Goal: Task Accomplishment & Management: Manage account settings

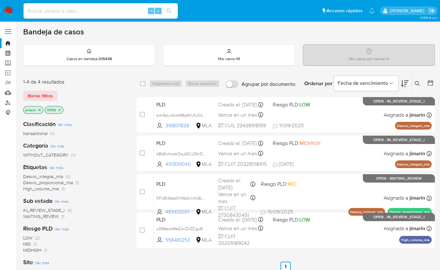
click at [11, 11] on img at bounding box center [8, 10] width 11 height 11
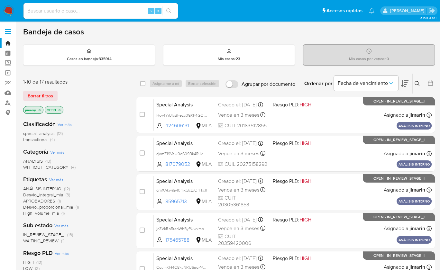
click at [59, 109] on icon "close-filter" at bounding box center [60, 110] width 2 height 2
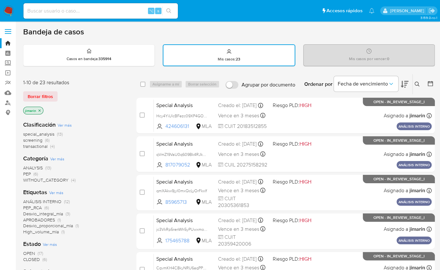
click at [52, 133] on span "special_analysis" at bounding box center [38, 134] width 31 height 6
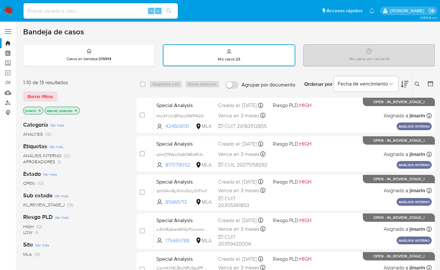
click at [8, 9] on img at bounding box center [8, 10] width 11 height 11
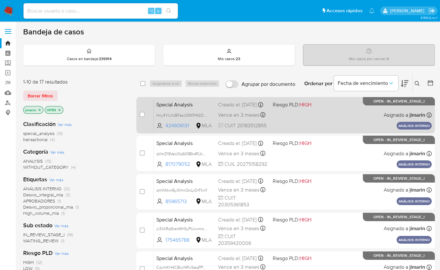
click at [361, 121] on div "Special Analysis Hcy4YiUlcBFezc09XP4GOoj0 424606131 MLA Riesgo PLD: HIGH Creado…" at bounding box center [293, 115] width 278 height 32
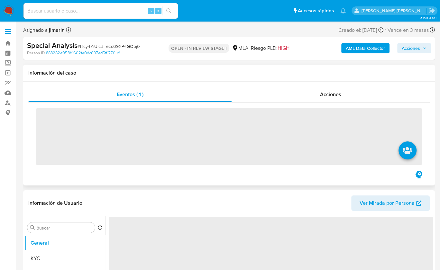
click at [353, 78] on div "Información del caso" at bounding box center [229, 73] width 412 height 17
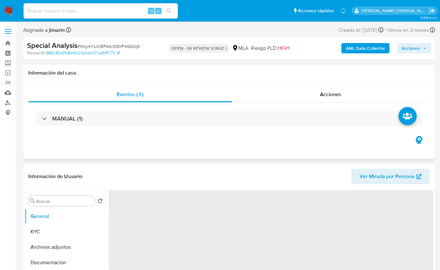
click at [345, 87] on div "Eventos ( 1 ) Acciones MANUAL (1)" at bounding box center [229, 120] width 412 height 77
click at [323, 100] on div "Acciones" at bounding box center [331, 94] width 198 height 15
click at [331, 93] on span "Acciones" at bounding box center [330, 94] width 21 height 7
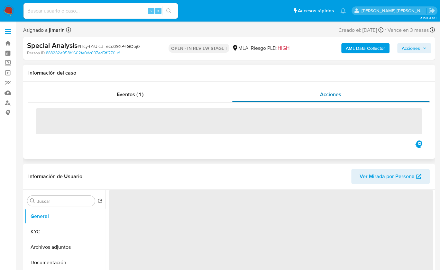
select select "10"
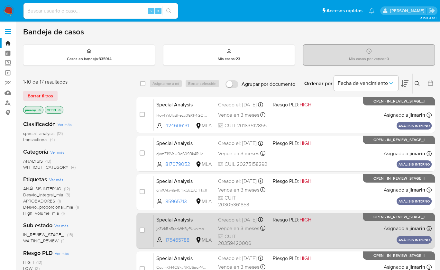
click at [320, 229] on div "Special Analysis jc3VkRp5renWh5yPUwxmoxne 175465788 MLA Riesgo PLD: HIGH Creado…" at bounding box center [293, 231] width 278 height 32
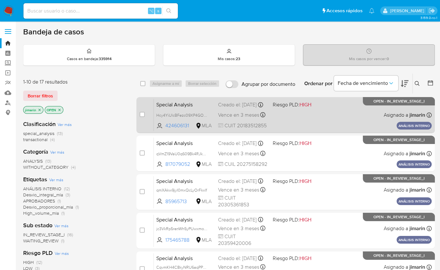
click at [356, 118] on div "Special Analysis Hcy4YiUlcBFezc09XP4GOoj0 424606131 MLA Riesgo PLD: HIGH Creado…" at bounding box center [293, 115] width 278 height 32
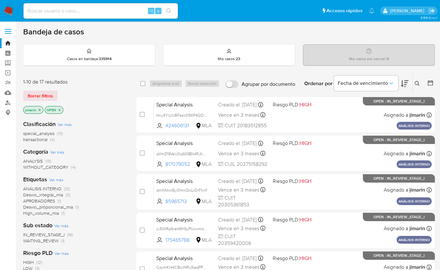
click at [8, 13] on img at bounding box center [8, 10] width 11 height 11
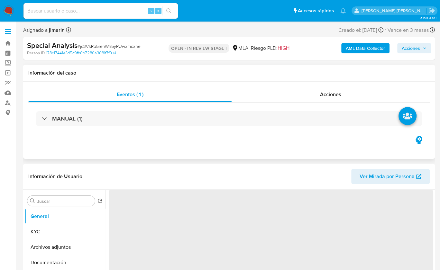
select select "10"
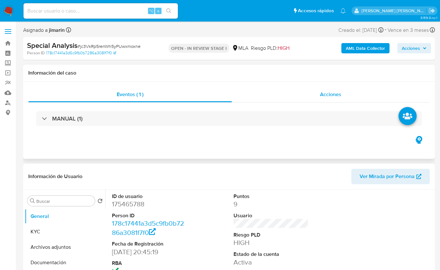
click at [336, 91] on span "Acciones" at bounding box center [330, 94] width 21 height 7
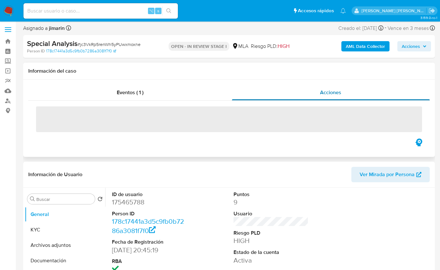
scroll to position [9, 0]
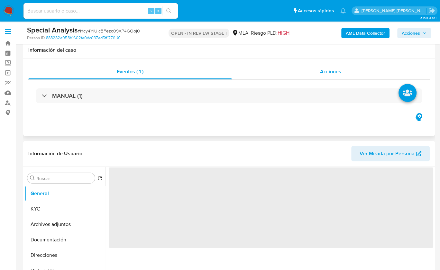
select select "10"
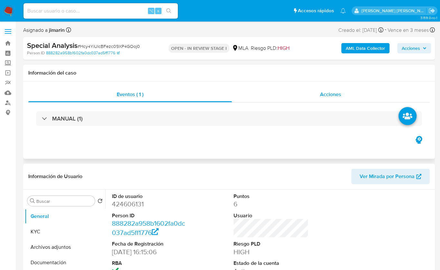
click at [331, 91] on span "Acciones" at bounding box center [330, 94] width 21 height 7
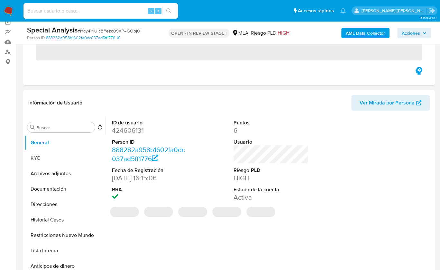
scroll to position [53, 0]
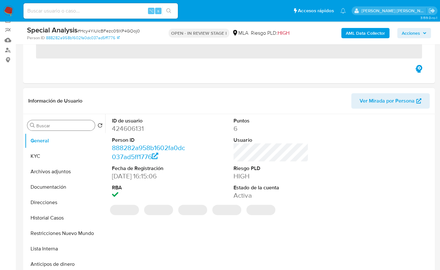
click at [72, 127] on input "Buscar" at bounding box center [64, 126] width 56 height 6
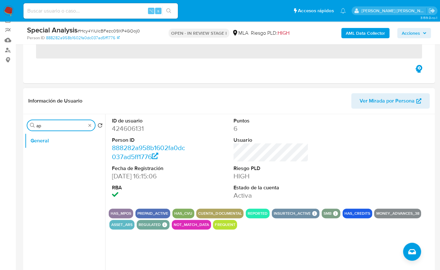
type input "a"
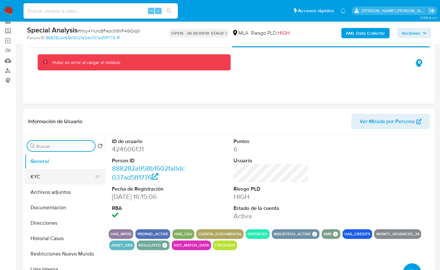
scroll to position [45, 0]
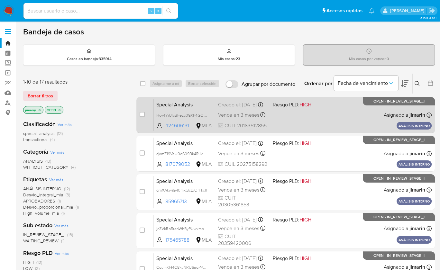
click at [315, 115] on span at bounding box center [298, 114] width 50 height 1
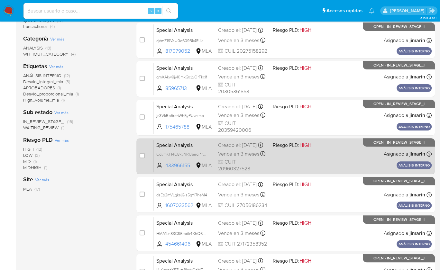
scroll to position [121, 0]
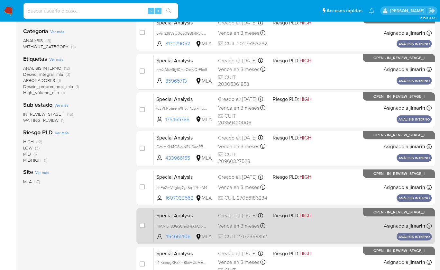
click at [322, 226] on span at bounding box center [298, 225] width 50 height 1
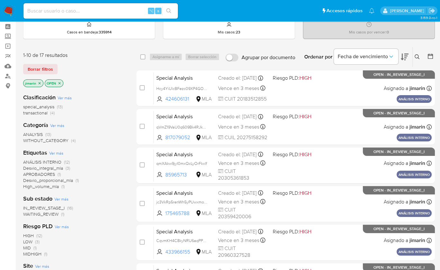
scroll to position [0, 0]
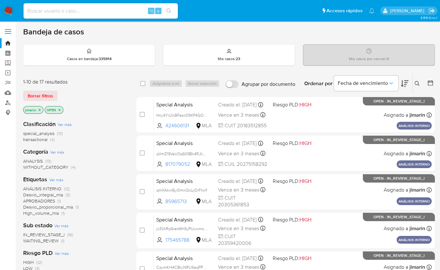
click at [40, 110] on icon "close-filter" at bounding box center [40, 110] width 4 height 4
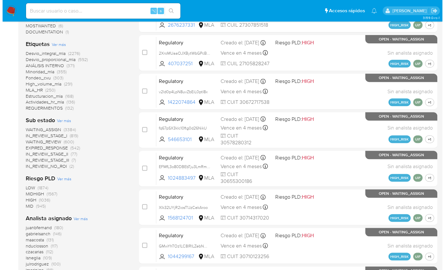
scroll to position [189, 0]
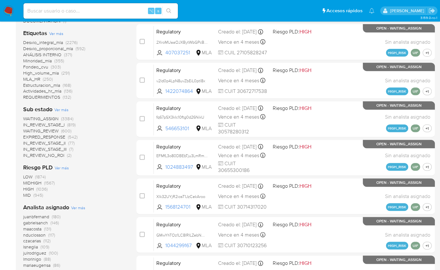
click at [78, 208] on span "Ver más" at bounding box center [78, 208] width 14 height 6
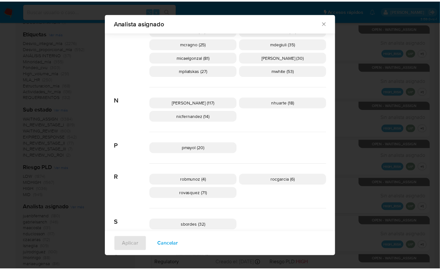
scroll to position [342, 0]
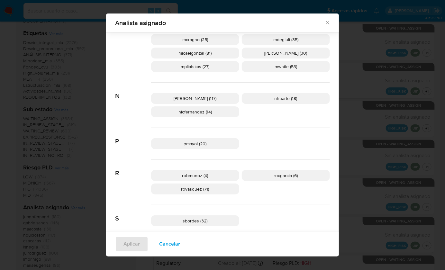
click at [325, 23] on icon "Cerrar" at bounding box center [328, 23] width 6 height 6
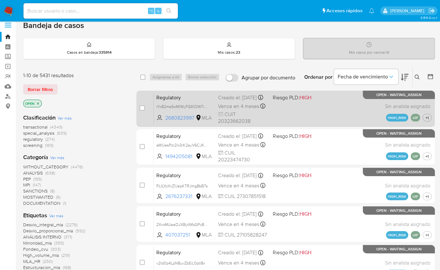
scroll to position [5, 0]
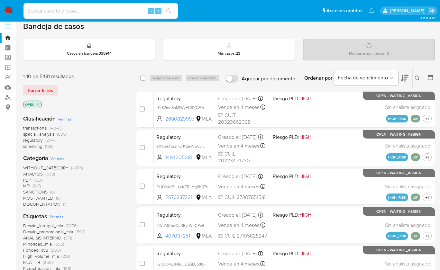
click at [11, 12] on img at bounding box center [8, 10] width 11 height 11
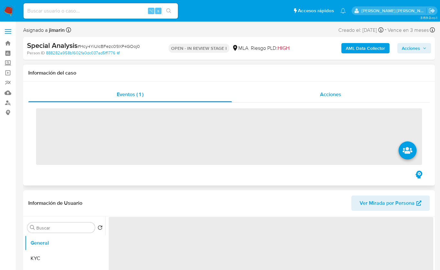
click at [332, 96] on span "Acciones" at bounding box center [330, 94] width 21 height 7
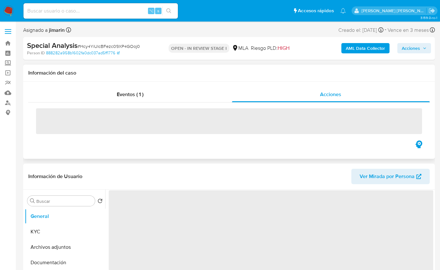
select select "10"
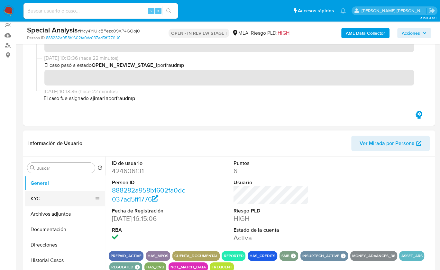
scroll to position [84, 0]
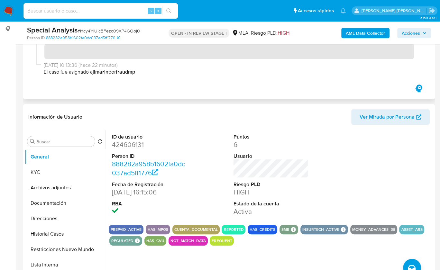
click at [223, 93] on div "Eventos ( 1 ) Acciones" at bounding box center [229, 37] width 412 height 124
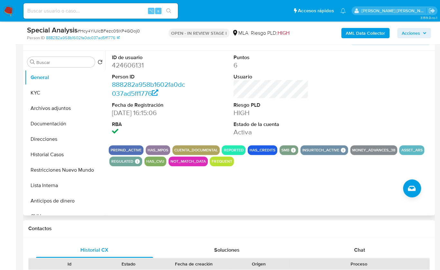
scroll to position [174, 0]
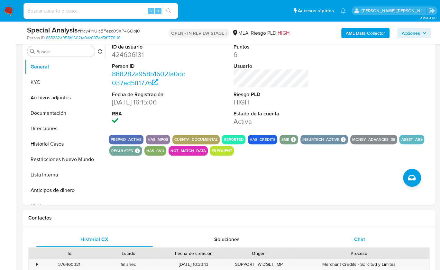
click at [366, 245] on div "Chat" at bounding box center [359, 239] width 117 height 15
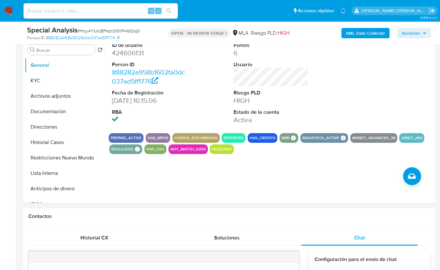
scroll to position [171, 0]
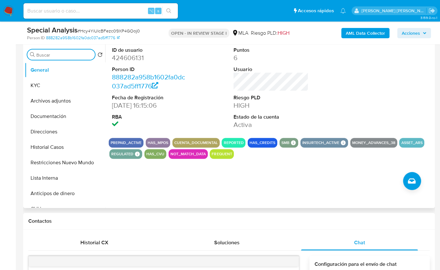
click at [56, 55] on input "Buscar" at bounding box center [64, 55] width 56 height 6
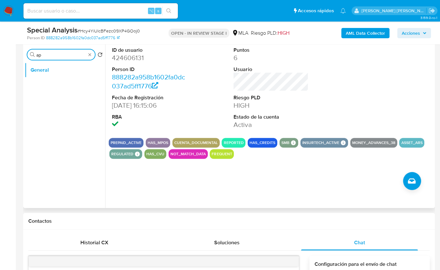
type input "apr"
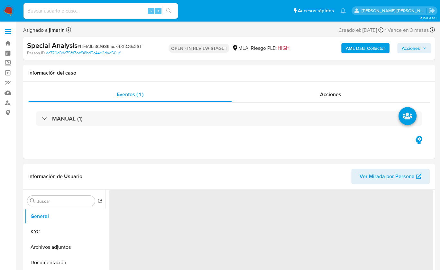
select select "10"
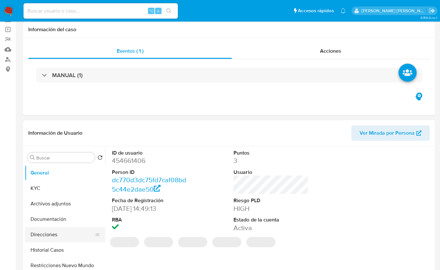
scroll to position [57, 0]
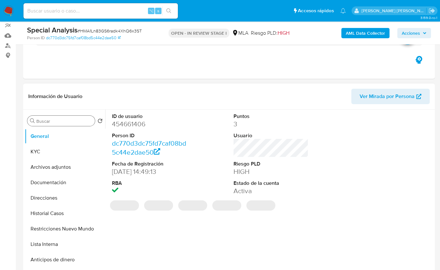
click at [66, 122] on input "Buscar" at bounding box center [64, 121] width 56 height 6
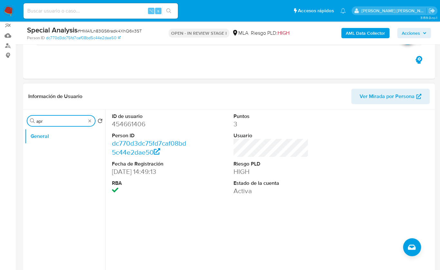
type input "apro"
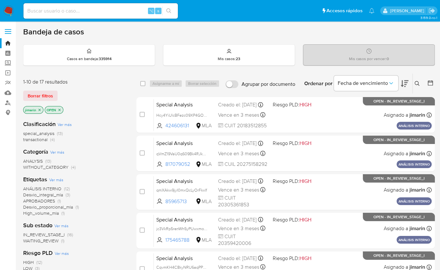
click at [60, 111] on p "OPEN" at bounding box center [54, 109] width 18 height 7
click at [60, 109] on icon "close-filter" at bounding box center [60, 110] width 4 height 4
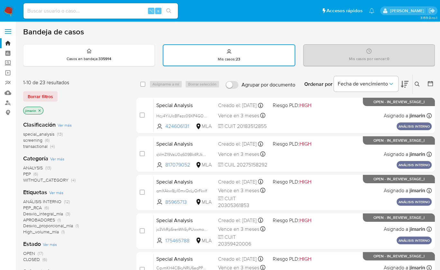
click at [39, 110] on icon "close-filter" at bounding box center [40, 111] width 4 height 4
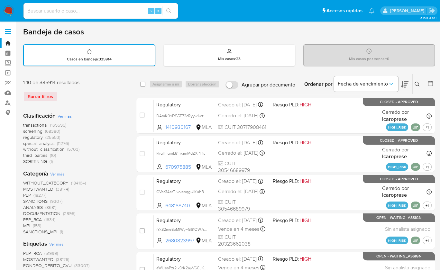
click at [32, 137] on span "regulatory" at bounding box center [33, 137] width 20 height 6
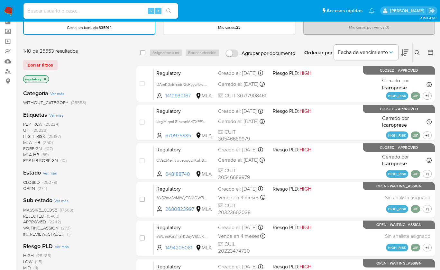
scroll to position [32, 0]
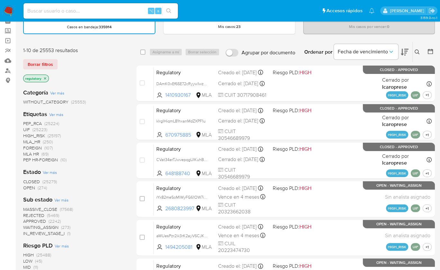
click at [29, 189] on span "OPEN" at bounding box center [29, 188] width 12 height 6
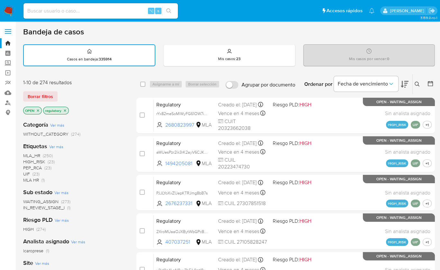
click at [407, 81] on icon at bounding box center [405, 84] width 8 height 7
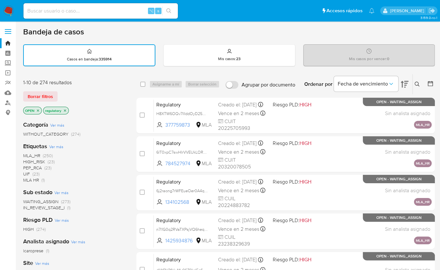
click at [37, 162] on span "HIGH_RISK" at bounding box center [34, 162] width 22 height 6
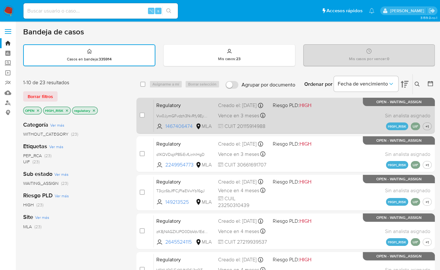
click at [337, 121] on div "Regulatory Vw0JymGFvdzh3NvRfy9Eybvf 1467406474 MLA Riesgo PLD: HIGH Creado el: …" at bounding box center [293, 115] width 278 height 32
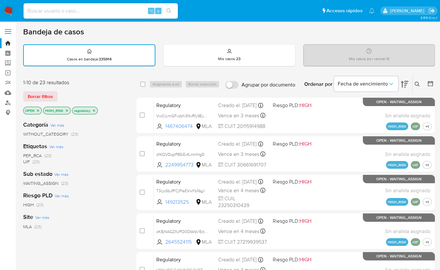
click at [69, 110] on p "HIGH_RISK" at bounding box center [56, 110] width 27 height 7
click at [67, 109] on icon "close-filter" at bounding box center [67, 111] width 4 height 4
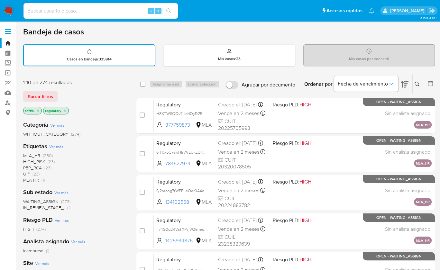
click at [37, 156] on span "MLA_HR" at bounding box center [31, 155] width 17 height 6
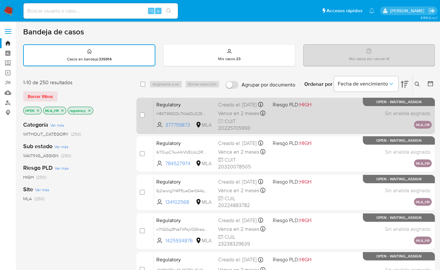
click at [360, 116] on div "Regulatory H8XTW6OQv7lIIddOyD25WTzS 377759873 MLA Riesgo PLD: HIGH Creado el: 0…" at bounding box center [293, 115] width 278 height 32
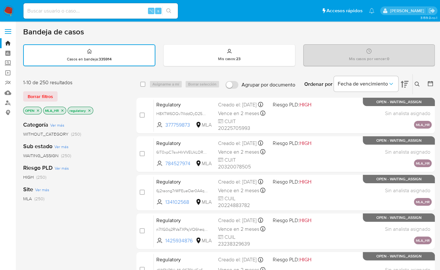
click at [62, 110] on icon "close-filter" at bounding box center [62, 110] width 2 height 2
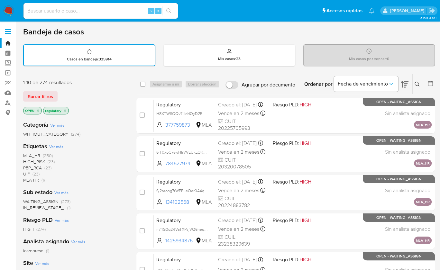
click at [106, 88] on div "1-10 de 274 resultados Borrar filtros OPEN regulatory" at bounding box center [74, 97] width 103 height 37
click at [109, 90] on div "1-10 de 274 resultados Borrar filtros OPEN regulatory" at bounding box center [74, 97] width 103 height 37
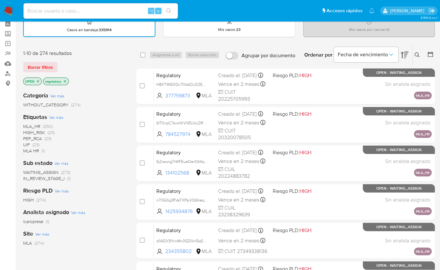
scroll to position [31, 0]
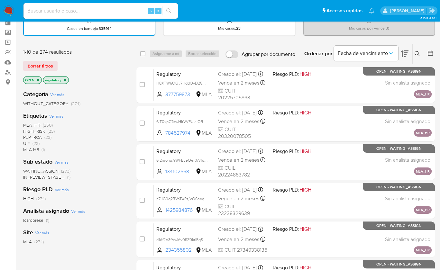
click at [425, 54] on div at bounding box center [429, 54] width 12 height 20
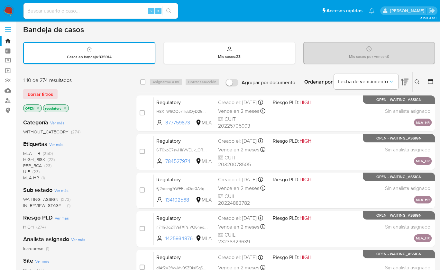
scroll to position [0, 0]
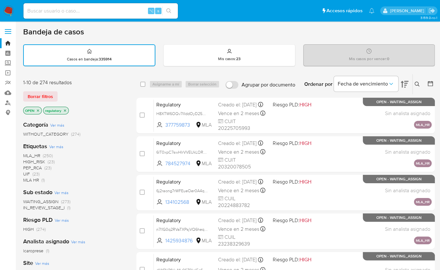
click at [10, 12] on img at bounding box center [8, 10] width 11 height 11
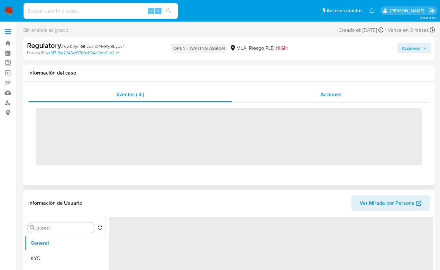
click at [336, 91] on span "Acciones" at bounding box center [330, 94] width 21 height 7
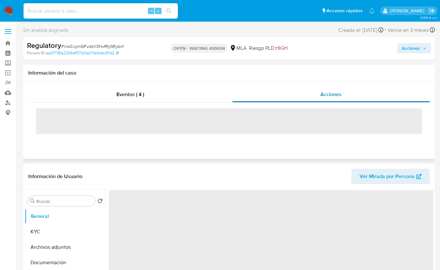
select select "10"
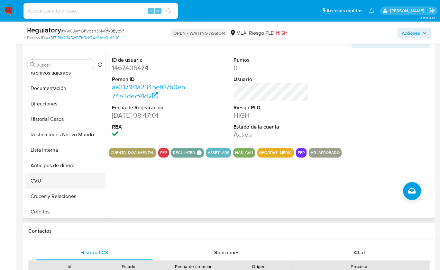
scroll to position [45, 0]
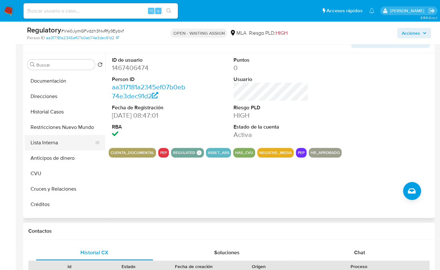
click at [57, 143] on button "Lista Interna" at bounding box center [62, 142] width 75 height 15
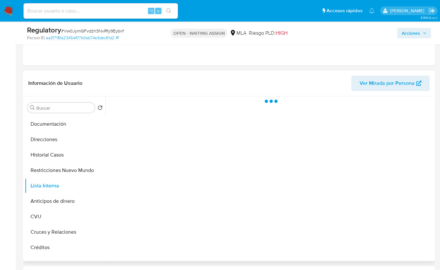
scroll to position [118, 0]
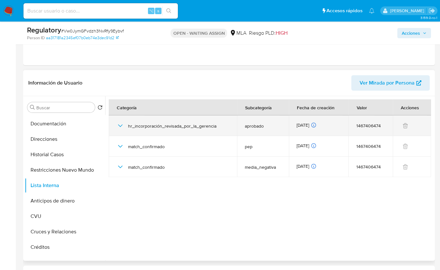
click at [120, 125] on icon "button" at bounding box center [120, 126] width 8 height 8
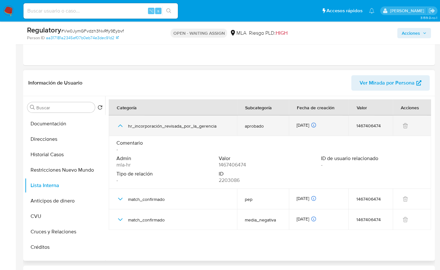
click at [120, 125] on icon "button" at bounding box center [120, 126] width 8 height 8
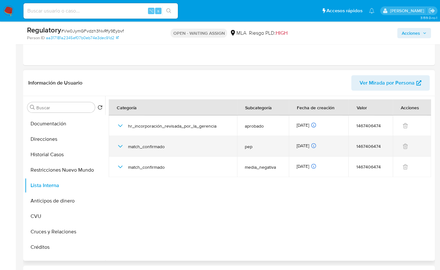
click at [123, 147] on icon "button" at bounding box center [120, 146] width 8 height 8
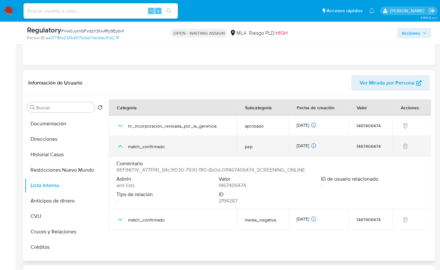
click at [123, 147] on icon "button" at bounding box center [120, 146] width 8 height 8
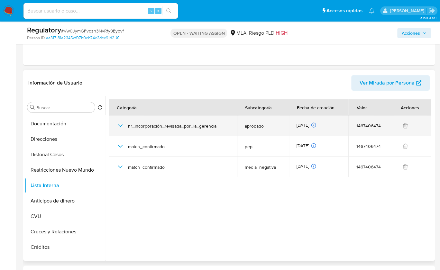
click at [119, 127] on icon "button" at bounding box center [120, 126] width 8 height 8
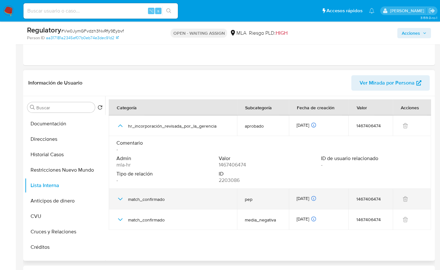
click at [122, 196] on icon "button" at bounding box center [120, 199] width 8 height 8
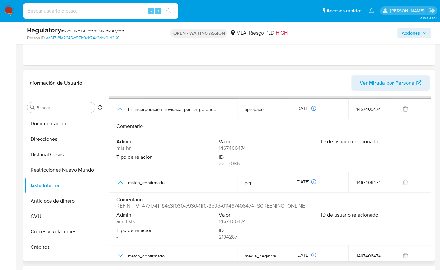
scroll to position [25, 0]
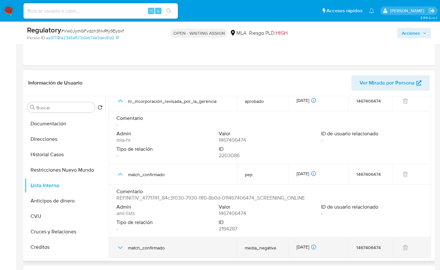
click at [122, 244] on icon "button" at bounding box center [120, 248] width 8 height 8
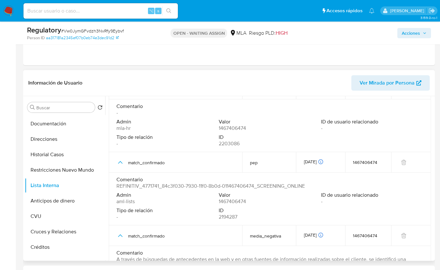
scroll to position [90, 0]
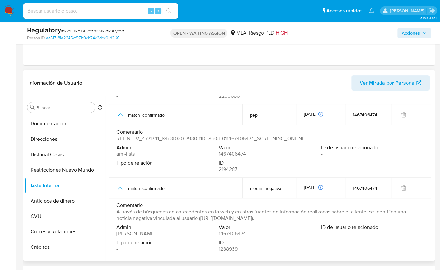
click at [287, 222] on div "Comentario A través de búsquedas de antecedentes en la web y en otras fuentes d…" at bounding box center [269, 213] width 307 height 22
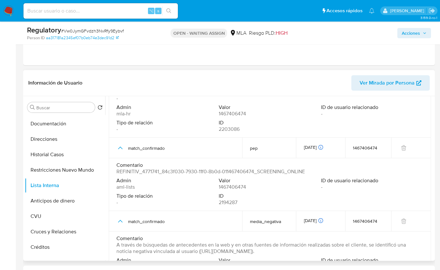
scroll to position [0, 0]
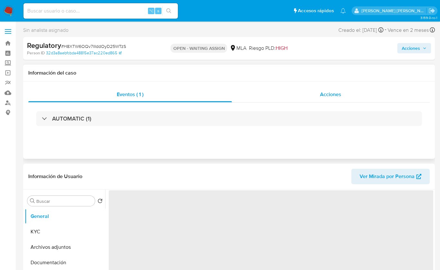
click at [355, 99] on div "Acciones" at bounding box center [331, 94] width 198 height 15
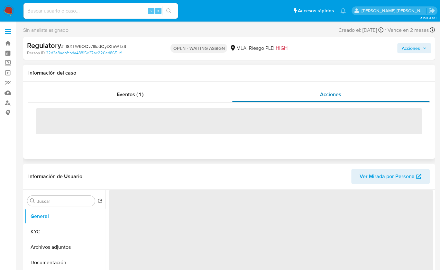
select select "10"
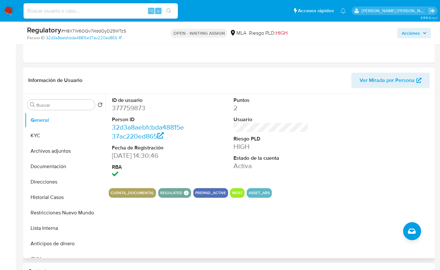
scroll to position [126, 0]
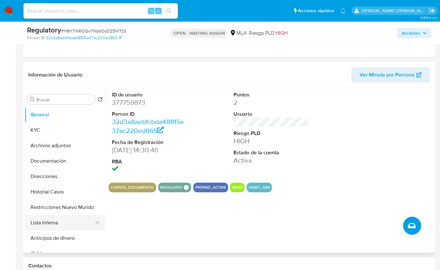
click at [66, 219] on button "Lista Interna" at bounding box center [62, 222] width 75 height 15
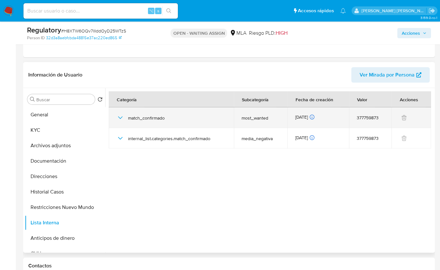
click at [120, 118] on icon "button" at bounding box center [120, 118] width 8 height 8
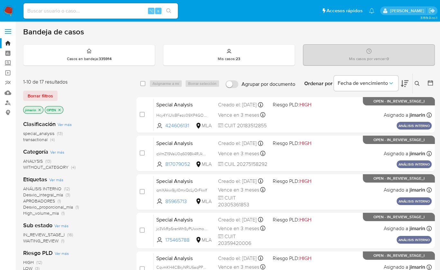
click at [415, 85] on icon at bounding box center [417, 83] width 5 height 5
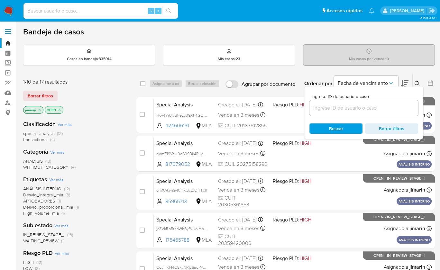
click at [375, 114] on div at bounding box center [363, 107] width 109 height 15
click at [374, 108] on input at bounding box center [363, 108] width 109 height 8
paste input "483412001"
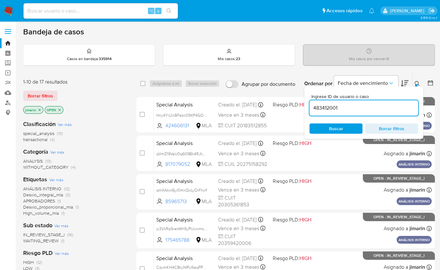
type input "483412001"
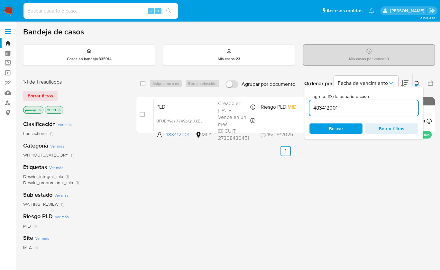
click at [418, 84] on icon at bounding box center [417, 83] width 5 height 5
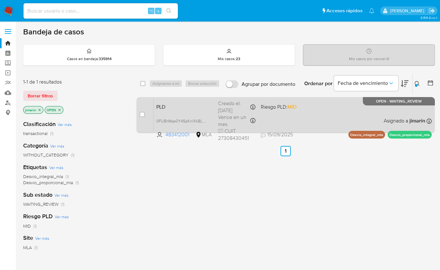
click at [409, 111] on div "PLD 0FUBrWqa0Y4SpKnlXkBLCgcF 483412001 MLA Riesgo PLD: MID Creado el: 12/08/202…" at bounding box center [293, 115] width 278 height 32
click at [142, 112] on input "checkbox" at bounding box center [142, 114] width 5 height 5
checkbox input "true"
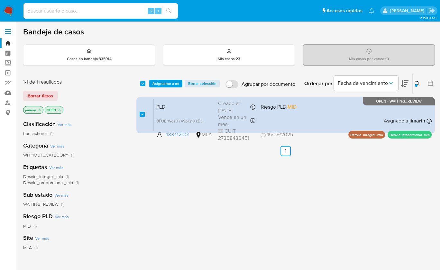
click at [160, 87] on div "select-all-cases-checkbox Asignarme a mí Borrar selección Agrupar por documento…" at bounding box center [285, 84] width 298 height 20
click at [165, 83] on span "Asignarme a mí" at bounding box center [165, 83] width 27 height 6
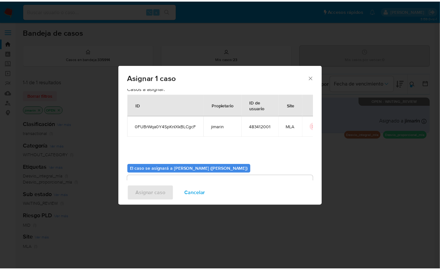
scroll to position [33, 0]
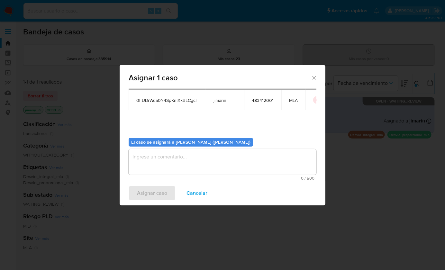
click at [185, 151] on textarea "assign-modal" at bounding box center [223, 162] width 188 height 26
click at [160, 187] on span "Asignar caso" at bounding box center [152, 193] width 30 height 14
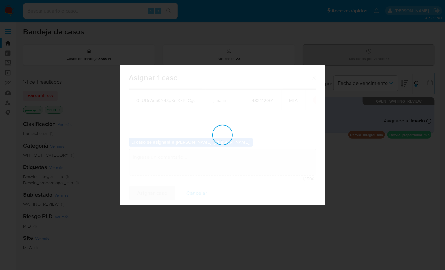
checkbox input "false"
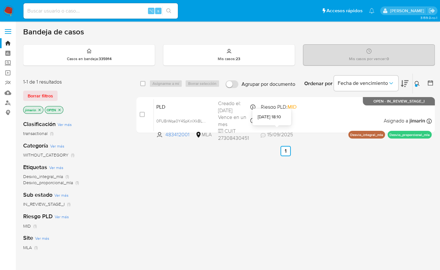
click at [296, 121] on div "PLD 0FUBrWqa0Y4SpKnlXkBLCgcF 483412001 MLA Riesgo PLD: MID Creado el: 12/08/202…" at bounding box center [293, 115] width 278 height 32
click at [417, 83] on icon at bounding box center [417, 83] width 5 height 5
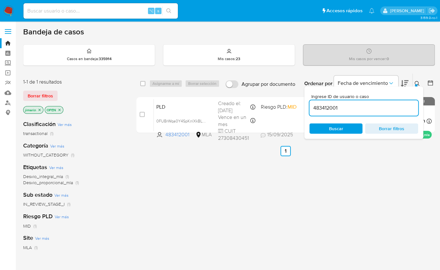
click at [371, 108] on input "483412001" at bounding box center [363, 108] width 109 height 8
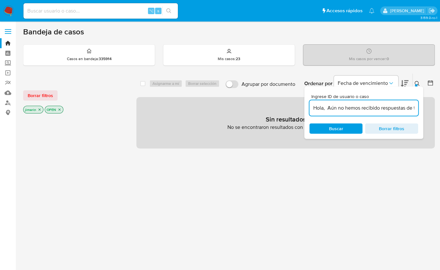
click at [342, 107] on input "Hola, Aún no hemos recibido respuestas de tu parte. En función de las operacion…" at bounding box center [363, 108] width 109 height 8
paste input "410939040"
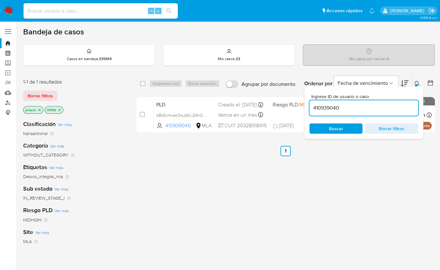
click at [417, 84] on div at bounding box center [416, 85] width 3 height 3
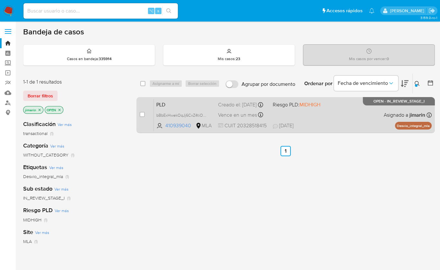
click at [349, 115] on div "PLD bBbExHwekOqJj6CxZ4tiOp9M 410939040 MLA Riesgo PLD: MIDHIGH Creado el: 12/08…" at bounding box center [293, 115] width 278 height 32
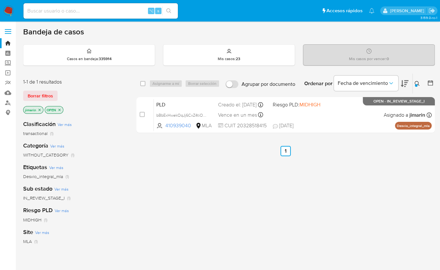
click at [420, 85] on button at bounding box center [418, 84] width 11 height 8
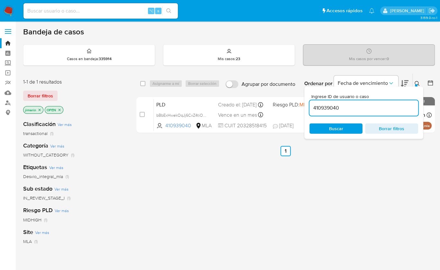
click at [396, 105] on input "410939040" at bounding box center [363, 108] width 109 height 8
type input "316801838"
click at [415, 83] on icon at bounding box center [417, 83] width 5 height 5
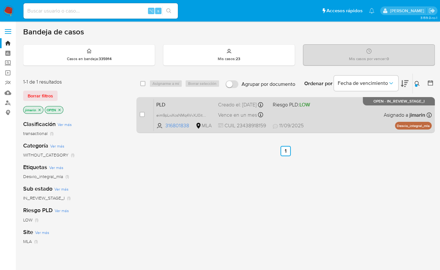
click at [365, 113] on div "PLD eim9pLwXcsNMq4VvXJ0itXnT 316801838 MLA Riesgo PLD: LOW Creado el: 12/08/202…" at bounding box center [293, 115] width 278 height 32
click at [324, 118] on div "PLD eim9pLwXcsNMq4VvXJ0itXnT 316801838 MLA Riesgo PLD: LOW Creado el: 12/08/202…" at bounding box center [293, 115] width 278 height 32
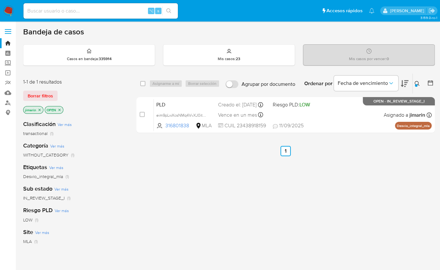
click at [10, 13] on img at bounding box center [8, 10] width 11 height 11
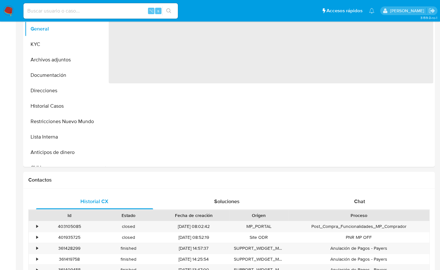
select select "10"
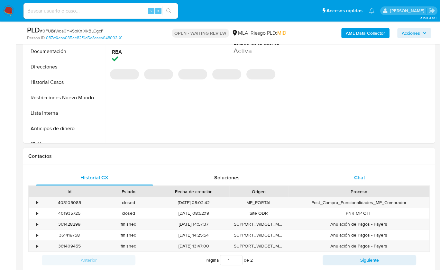
click at [369, 172] on div "Chat" at bounding box center [359, 177] width 117 height 15
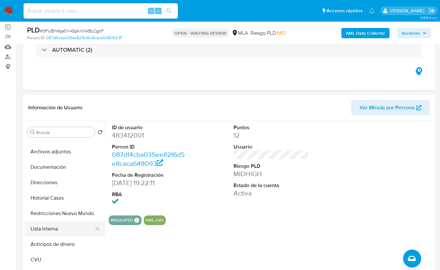
scroll to position [29, 0]
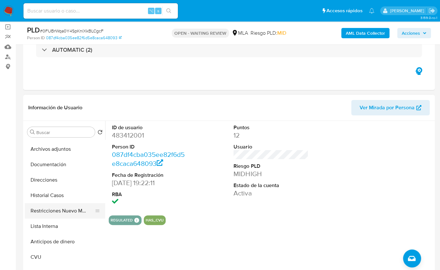
click at [41, 214] on button "Restricciones Nuevo Mundo" at bounding box center [62, 210] width 75 height 15
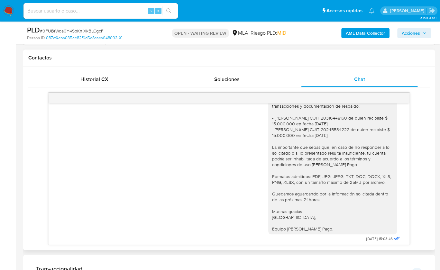
scroll to position [857, 0]
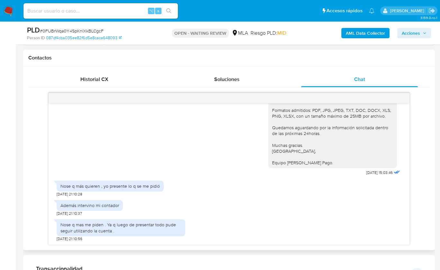
click at [228, 217] on div "Nose q mas me piden . Ya q luego de presentar todo pude seguir utilizando la cu…" at bounding box center [229, 228] width 344 height 25
click at [344, 76] on div "Chat" at bounding box center [359, 79] width 117 height 15
click at [80, 59] on h1 "Contactos" at bounding box center [228, 58] width 401 height 6
click at [87, 59] on h1 "Contactos" at bounding box center [228, 58] width 401 height 6
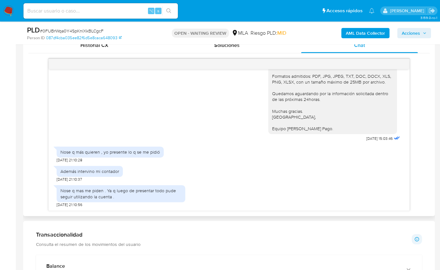
scroll to position [330, 0]
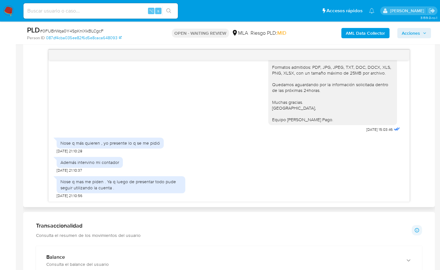
click at [193, 154] on div "Además intervino mi contador 15/09/2025 21:10:37" at bounding box center [229, 163] width 344 height 19
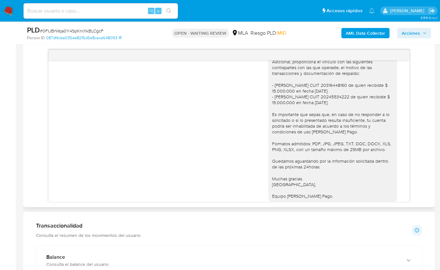
scroll to position [857, 0]
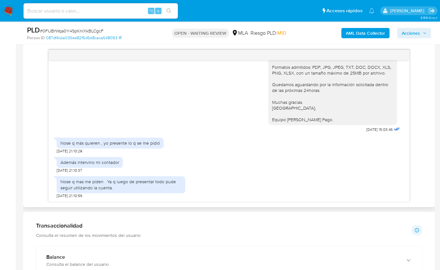
click at [36, 131] on div "18/08/2025 17:22:26 PNG PNG IMG_7075.png PNG PNG IMG_7072.png PNG PNG IMG_7074.…" at bounding box center [228, 126] width 401 height 152
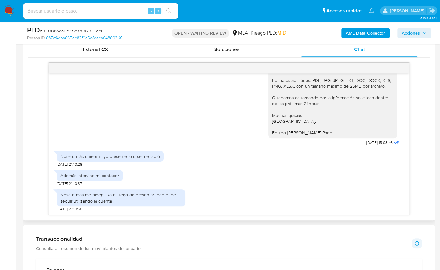
scroll to position [309, 0]
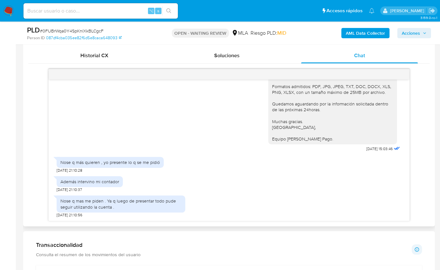
click at [33, 148] on div "18/08/2025 17:22:26 PNG PNG IMG_7075.png PNG PNG IMG_7072.png PNG PNG IMG_7074.…" at bounding box center [228, 145] width 401 height 152
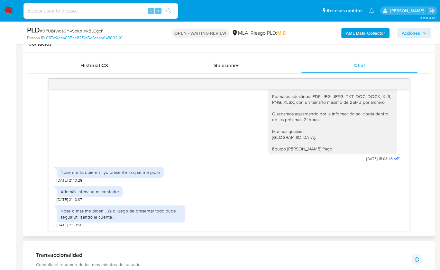
scroll to position [301, 0]
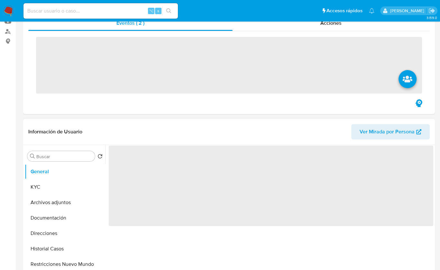
scroll to position [91, 0]
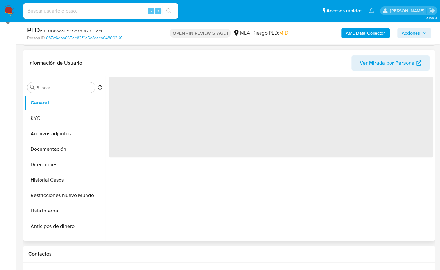
select select "10"
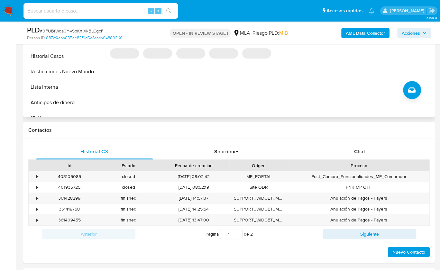
scroll to position [228, 0]
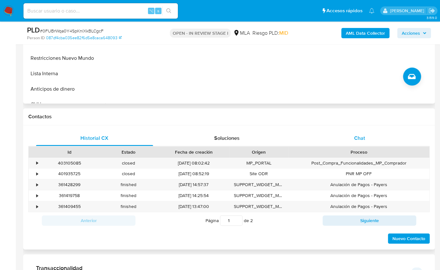
click at [345, 138] on div "Chat" at bounding box center [359, 138] width 117 height 15
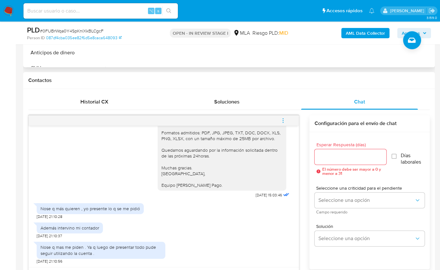
scroll to position [301, 0]
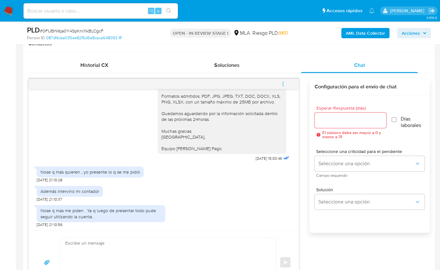
click at [208, 195] on div "Además intervino mi contador [DATE] 21:10:37" at bounding box center [164, 192] width 254 height 19
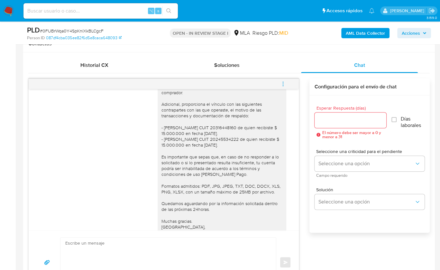
scroll to position [711, 0]
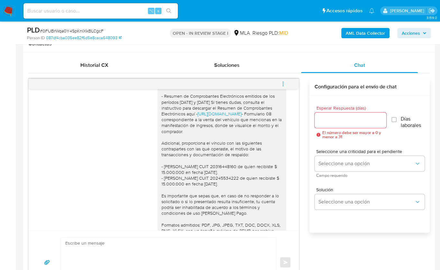
click at [258, 167] on div "Hola, Aún no hemos recibido respuestas de tu parte. En función de las operacion…" at bounding box center [221, 161] width 121 height 240
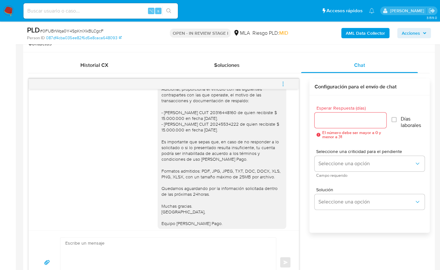
scroll to position [766, 0]
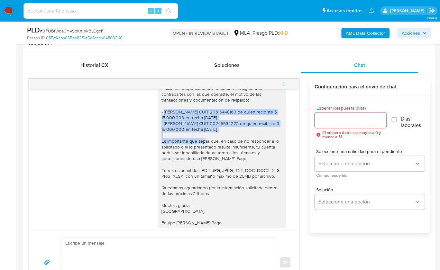
drag, startPoint x: 155, startPoint y: 128, endPoint x: 237, endPoint y: 148, distance: 84.5
click at [237, 148] on div "Hola, Aún no hemos recibido respuestas de tu parte. En función de las operacion…" at bounding box center [222, 106] width 129 height 245
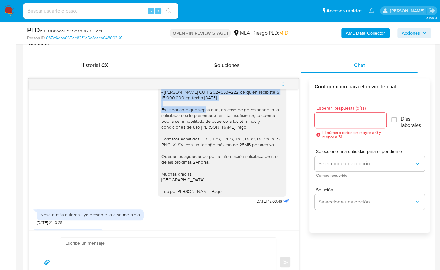
scroll to position [806, 0]
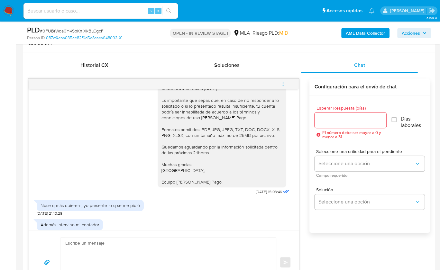
click at [240, 142] on div "Hola, Aún no hemos recibido respuestas de tu parte. En función de las operacion…" at bounding box center [221, 65] width 121 height 240
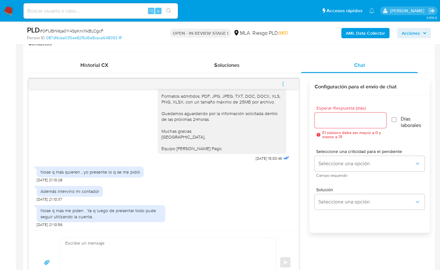
scroll to position [857, 0]
click at [155, 244] on textarea at bounding box center [166, 263] width 203 height 50
click at [206, 249] on textarea at bounding box center [166, 263] width 203 height 50
click at [286, 243] on div "Enviar" at bounding box center [163, 262] width 255 height 50
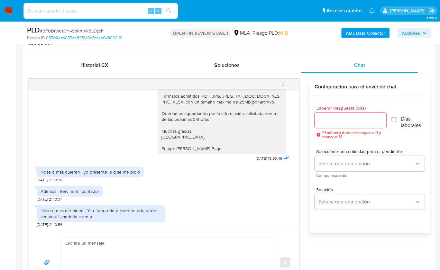
drag, startPoint x: 157, startPoint y: 133, endPoint x: 209, endPoint y: 164, distance: 60.1
click at [209, 163] on div "Hola, Aún no hemos recibido respuestas de tu parte. En función de las operacion…" at bounding box center [224, 34] width 133 height 259
copy div "Hola, Aún no hemos recibido respuestas de tu parte. En función de las operacion…"
click at [135, 256] on textarea at bounding box center [166, 263] width 203 height 50
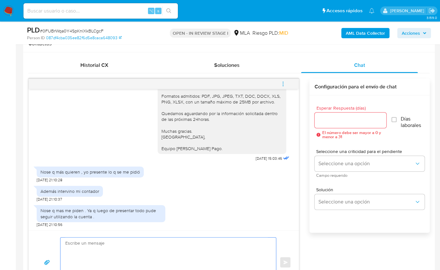
paste textarea "Hola, Aún no hemos recibido respuestas de tu parte. En función de las operacion…"
type textarea "Hola, Aún no hemos recibido respuestas de tu parte. En función de las operacion…"
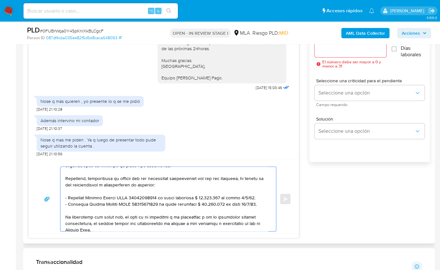
scroll to position [92, 0]
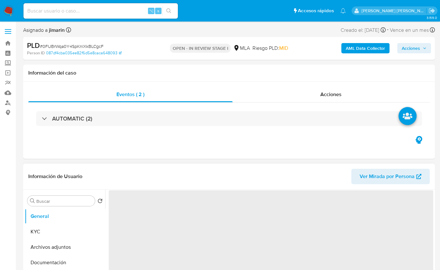
select select "10"
click at [280, 172] on header "Información de Usuario Ver Mirada por Persona" at bounding box center [228, 176] width 401 height 15
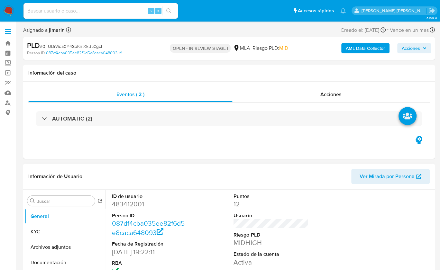
click at [280, 172] on header "Información de Usuario Ver Mirada por Persona" at bounding box center [228, 176] width 401 height 15
click at [279, 171] on header "Información de Usuario Ver Mirada por Persona" at bounding box center [228, 176] width 401 height 15
click at [279, 172] on header "Información de Usuario Ver Mirada por Persona" at bounding box center [228, 176] width 401 height 15
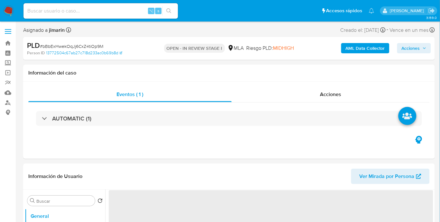
select select "10"
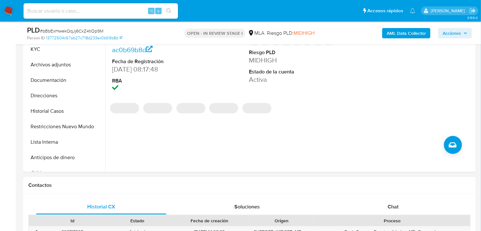
scroll to position [238, 0]
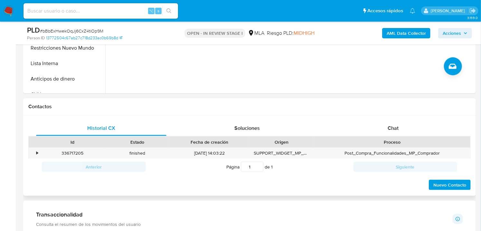
click at [395, 137] on div "Proceso" at bounding box center [392, 141] width 156 height 11
click at [395, 129] on span "Chat" at bounding box center [393, 127] width 11 height 7
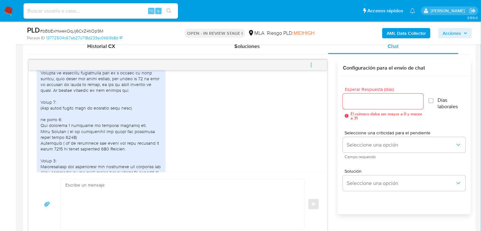
scroll to position [901, 0]
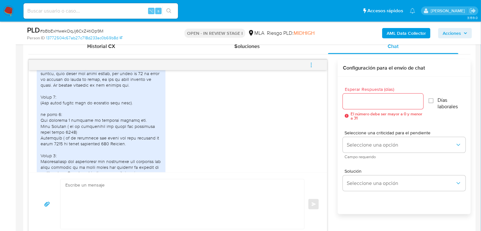
drag, startPoint x: 94, startPoint y: 102, endPoint x: 124, endPoint y: 102, distance: 30.2
click at [124, 102] on div at bounding box center [101, 152] width 121 height 234
drag, startPoint x: 128, startPoint y: 103, endPoint x: 94, endPoint y: 103, distance: 34.1
click at [94, 103] on div at bounding box center [101, 152] width 121 height 234
copy div "the garnish bar."
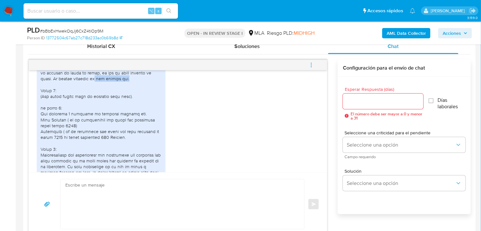
scroll to position [909, 0]
click at [225, 131] on div "10/09/2025 02:06:19" at bounding box center [178, 146] width 282 height 248
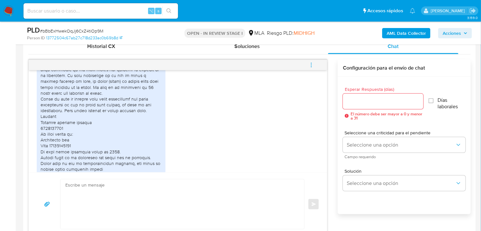
scroll to position [999, 0]
click at [68, 160] on div at bounding box center [101, 55] width 121 height 234
click at [111, 169] on div at bounding box center [101, 55] width 121 height 234
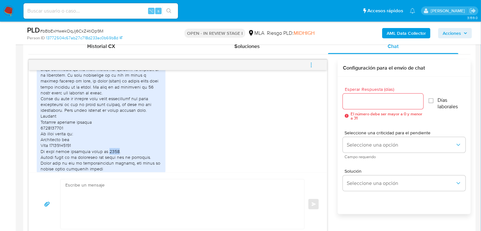
scroll to position [1003, 0]
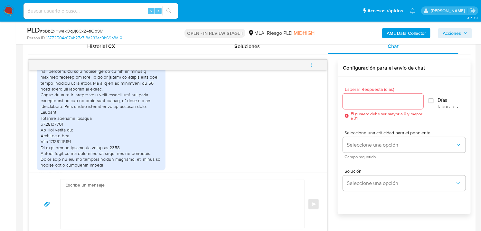
click at [143, 160] on div at bounding box center [101, 51] width 121 height 234
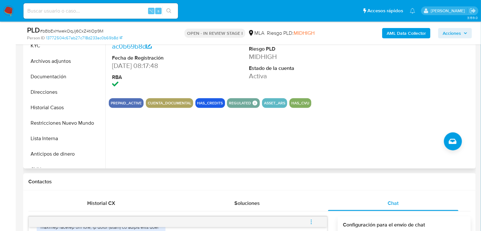
scroll to position [163, 0]
click at [84, 130] on button "Restricciones Nuevo Mundo" at bounding box center [62, 122] width 75 height 15
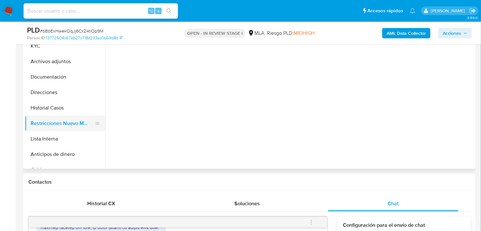
click at [58, 126] on button "Restricciones Nuevo Mundo" at bounding box center [62, 122] width 75 height 15
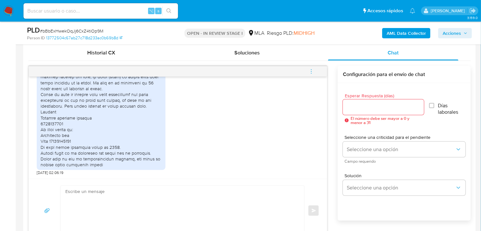
scroll to position [314, 0]
click at [110, 55] on span "Historial CX" at bounding box center [101, 51] width 28 height 7
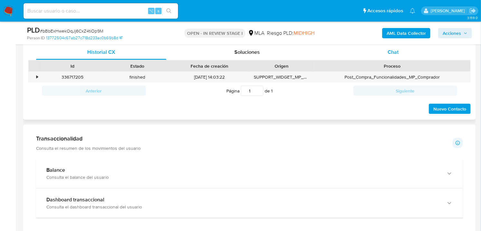
click at [381, 56] on div "Chat" at bounding box center [393, 51] width 130 height 15
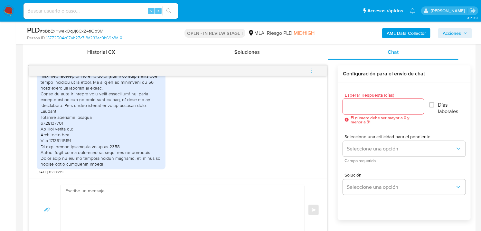
click at [335, 120] on div "18/08/2025 17:31:59 Hola, Esperamos que te encuentres muy bien. Te consultamos …" at bounding box center [249, 153] width 442 height 176
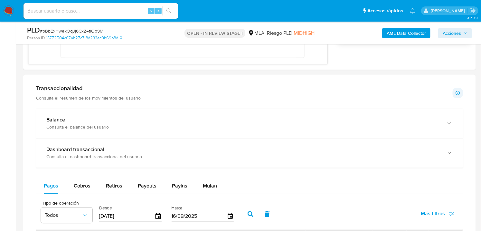
scroll to position [492, 0]
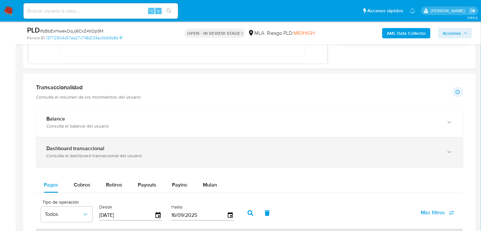
click at [96, 142] on div "Dashboard transaccional Consulta el dashboard transaccional del usuario" at bounding box center [249, 151] width 426 height 29
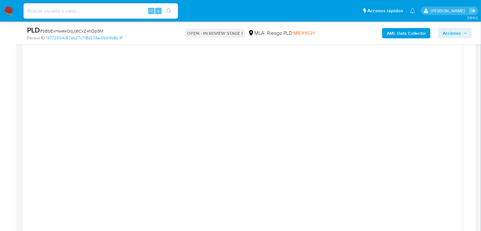
scroll to position [623, 0]
click at [444, 118] on div at bounding box center [249, 185] width 416 height 289
click at [445, 128] on div at bounding box center [249, 228] width 416 height 289
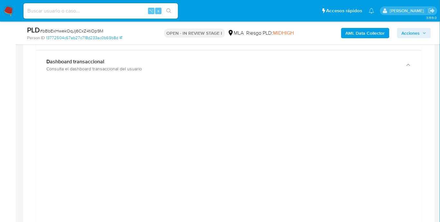
scroll to position [552, 0]
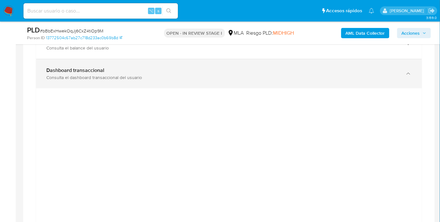
scroll to position [561, 0]
click at [409, 87] on div "Dashboard transaccional Consulta el dashboard transaccional del usuario" at bounding box center [229, 74] width 386 height 29
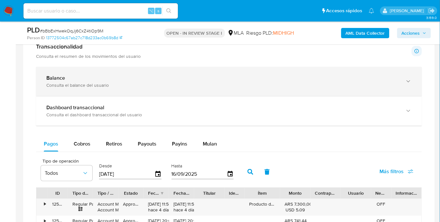
click at [177, 68] on div "Balance Consulta el balance del usuario" at bounding box center [229, 81] width 386 height 29
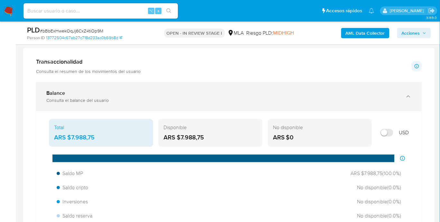
scroll to position [486, 0]
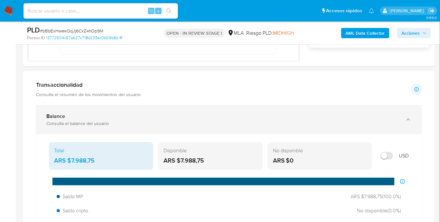
click at [89, 118] on div "Balance" at bounding box center [222, 116] width 352 height 6
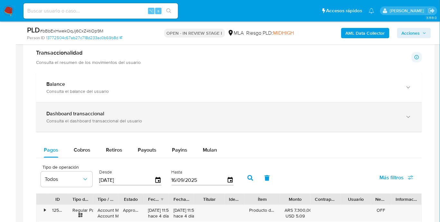
scroll to position [522, 0]
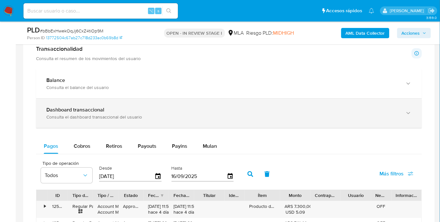
click at [280, 122] on div "Dashboard transaccional Consulta el dashboard transaccional del usuario" at bounding box center [229, 113] width 386 height 29
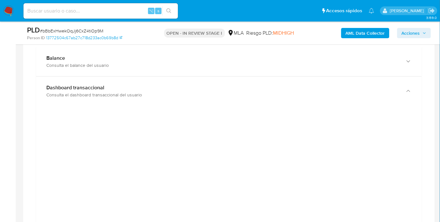
scroll to position [539, 0]
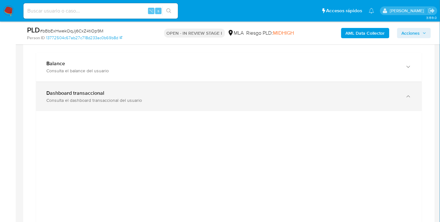
click at [404, 99] on div "button" at bounding box center [408, 96] width 8 height 13
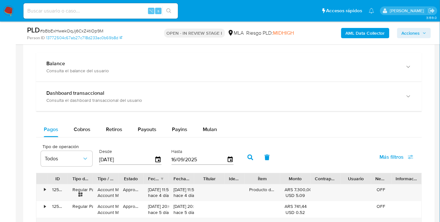
click at [426, 123] on div "Transaccionalidad Consulta el resumen de los movimientos del usuario Informació…" at bounding box center [228, 199] width 401 height 353
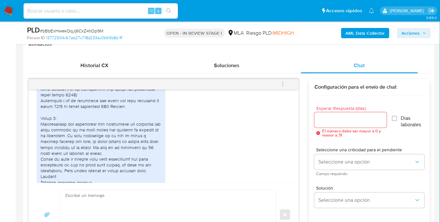
scroll to position [847, 0]
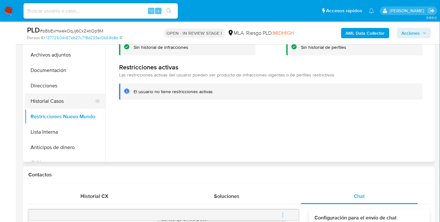
click at [63, 102] on button "Historial Casos" at bounding box center [62, 101] width 75 height 15
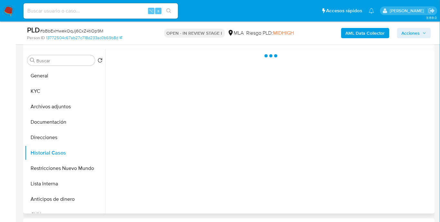
scroll to position [116, 0]
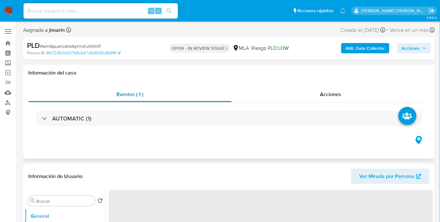
select select "10"
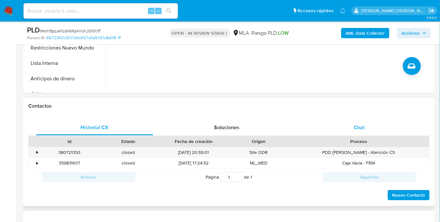
click at [352, 133] on div "Chat" at bounding box center [359, 127] width 117 height 15
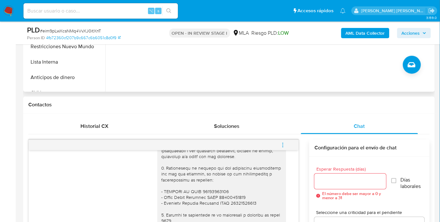
scroll to position [121, 0]
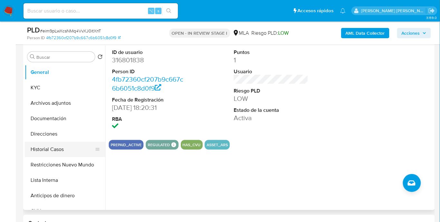
click at [64, 156] on button "Historial Casos" at bounding box center [62, 149] width 75 height 15
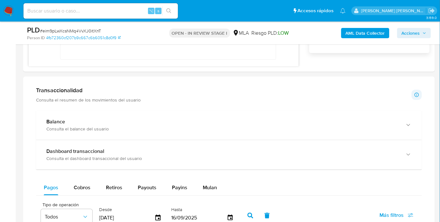
scroll to position [552, 0]
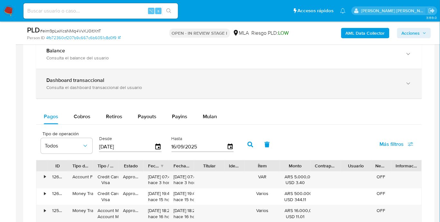
click at [154, 87] on div "Consulta el dashboard transaccional del usuario" at bounding box center [222, 88] width 352 height 6
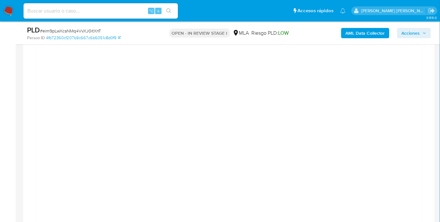
scroll to position [592, 0]
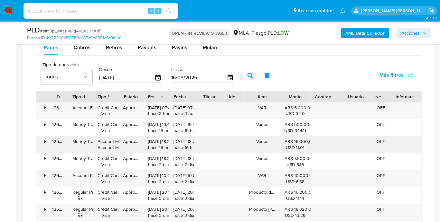
scroll to position [924, 0]
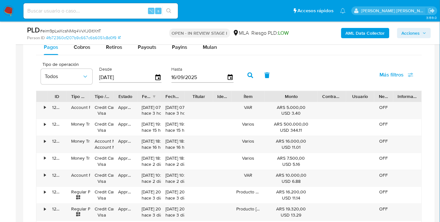
drag, startPoint x: 314, startPoint y: 97, endPoint x: 340, endPoint y: 101, distance: 27.0
click at [340, 98] on div "ID Tipo de operación Tipo / Método Estado Fecha de creación Fecha de aprobación…" at bounding box center [228, 96] width 385 height 11
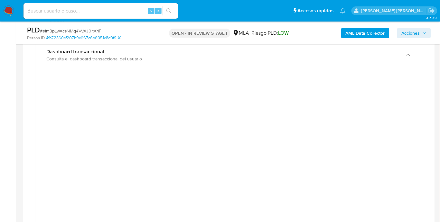
scroll to position [580, 0]
click at [420, 157] on div at bounding box center [229, 222] width 386 height 302
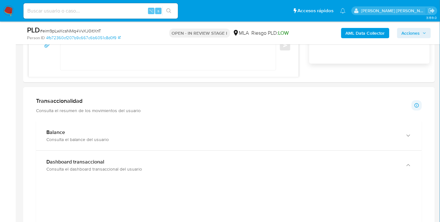
scroll to position [465, 0]
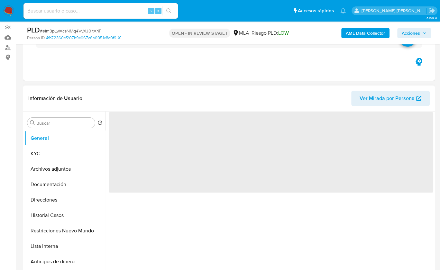
scroll to position [86, 0]
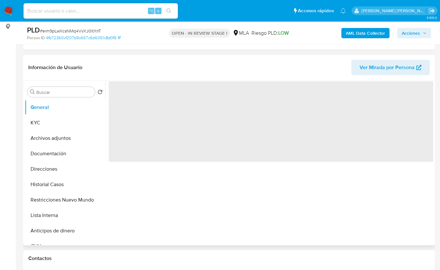
select select "10"
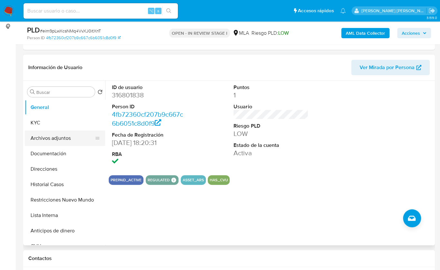
click at [57, 134] on button "Archivos adjuntos" at bounding box center [62, 138] width 75 height 15
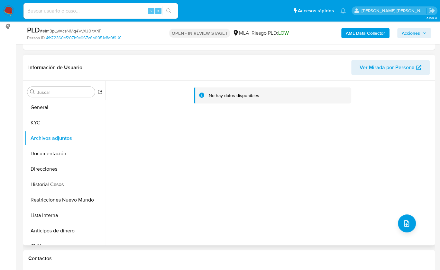
click at [137, 77] on div "Información de Usuario Ver Mirada por Persona" at bounding box center [229, 68] width 412 height 26
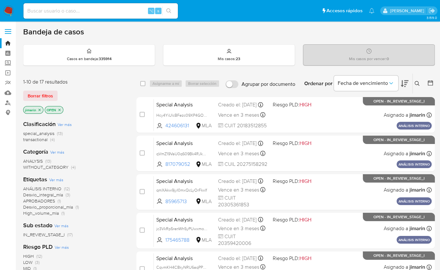
click at [54, 134] on span "special_analysis" at bounding box center [38, 133] width 31 height 6
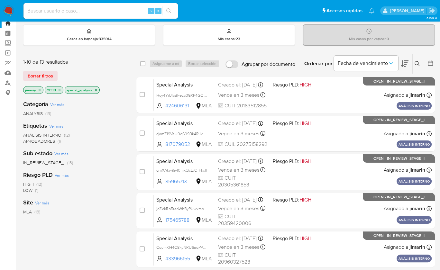
scroll to position [36, 0]
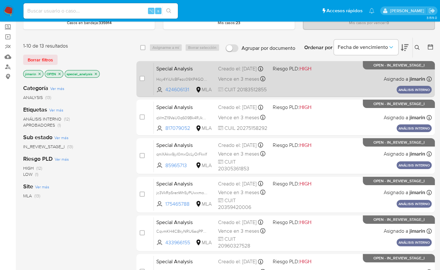
click at [332, 81] on div "Special Analysis Hcy4YiUlcBFezc09XP4GOoj0 424606131 MLA Riesgo PLD: HIGH Creado…" at bounding box center [293, 79] width 278 height 32
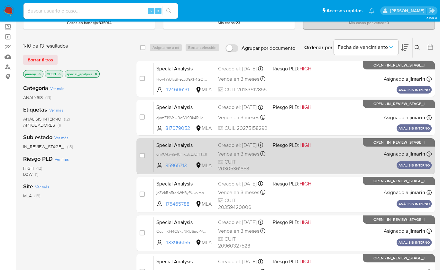
click at [295, 167] on div "Special Analysis qmXAkw9jyI0mxQcLyOrFkxlf 85965713 MLA Riesgo PLD: HIGH Creado …" at bounding box center [293, 156] width 278 height 32
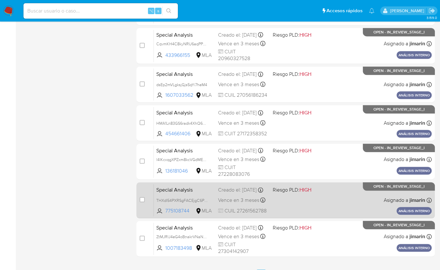
scroll to position [224, 0]
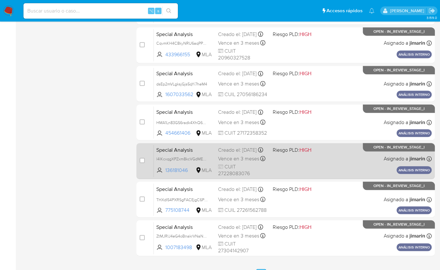
click at [292, 170] on div "Special Analysis l4lKcxqgXPZxm8kcVGdMEvFL 136181046 MLA Riesgo PLD: HIGH Creado…" at bounding box center [293, 161] width 278 height 32
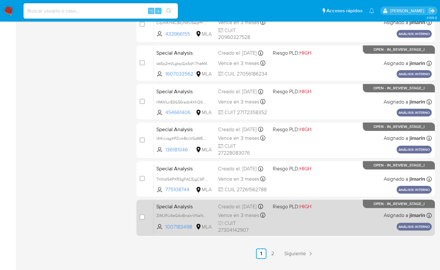
scroll to position [260, 0]
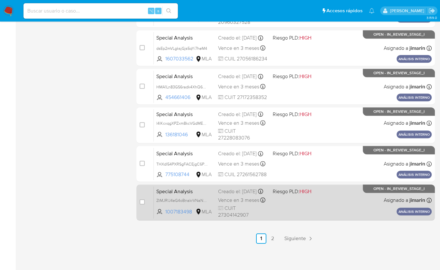
click at [317, 203] on div "Special Analysis ZtMJRlJ4eG4oBnakrVNaNc8L 1007183498 MLA Riesgo PLD: HIGH Cread…" at bounding box center [293, 202] width 278 height 32
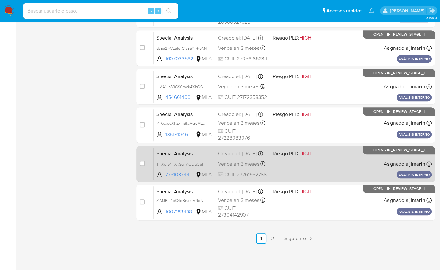
click at [306, 164] on div "Special Analysis THXdI54PXRSgFACEjgC6PhDL 775108744 MLA Riesgo PLD: HIGH Creado…" at bounding box center [293, 164] width 278 height 32
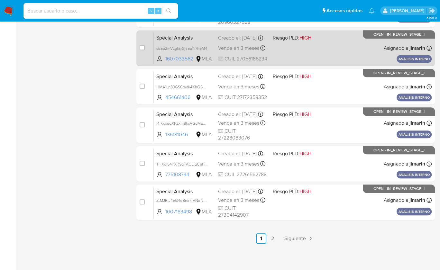
click at [315, 43] on div "Special Analysis dsEp2mVLgksjGjs5qYi7heM4 1607033562 MLA Riesgo PLD: HIGH Cread…" at bounding box center [293, 48] width 278 height 32
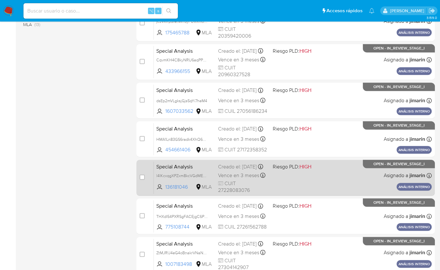
scroll to position [207, 0]
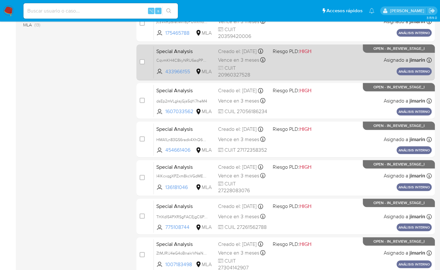
click at [294, 55] on span "Riesgo PLD: HIGH" at bounding box center [292, 51] width 39 height 7
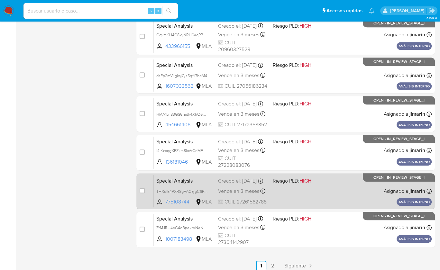
scroll to position [260, 0]
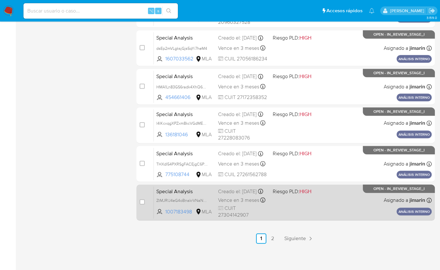
click at [291, 191] on span "Riesgo PLD: HIGH" at bounding box center [292, 191] width 39 height 7
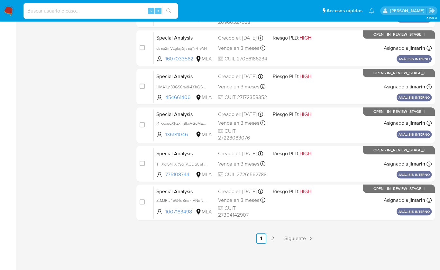
click at [6, 11] on img at bounding box center [8, 10] width 11 height 11
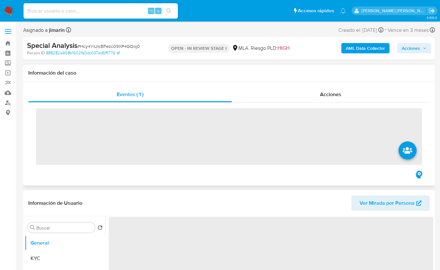
click at [372, 87] on div "Eventos ( 1 ) Acciones ‌" at bounding box center [229, 134] width 412 height 104
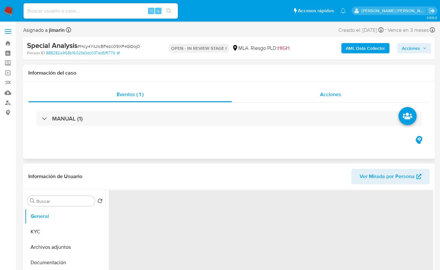
click at [344, 91] on div "Acciones" at bounding box center [331, 94] width 198 height 15
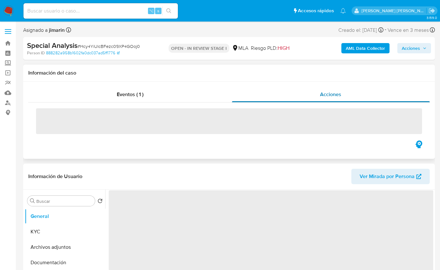
select select "10"
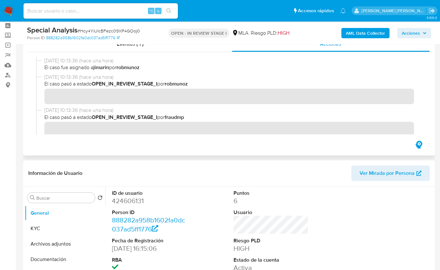
scroll to position [25, 0]
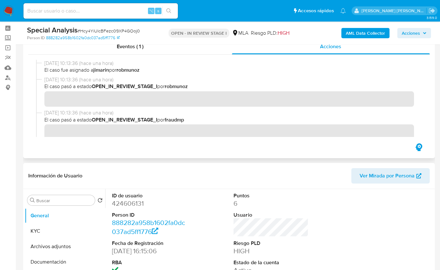
click at [243, 152] on div "Eventos ( 1 ) Acciones" at bounding box center [229, 96] width 412 height 124
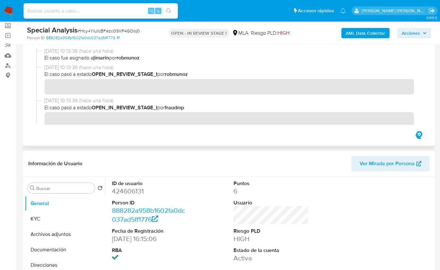
scroll to position [9, 0]
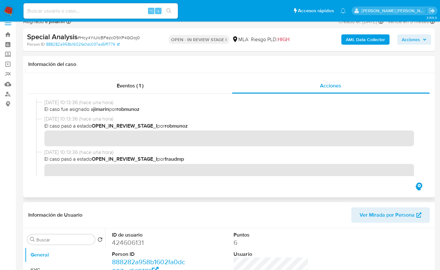
click at [182, 188] on div "Eventos ( 1 ) Acciones" at bounding box center [229, 135] width 412 height 124
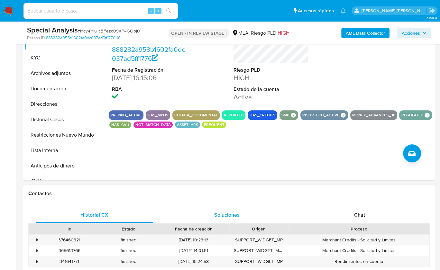
scroll to position [202, 0]
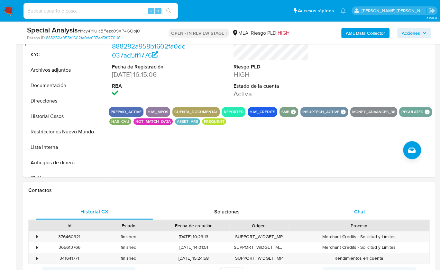
click at [338, 209] on div "Chat" at bounding box center [359, 211] width 117 height 15
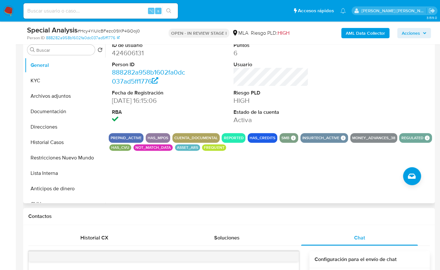
scroll to position [174, 0]
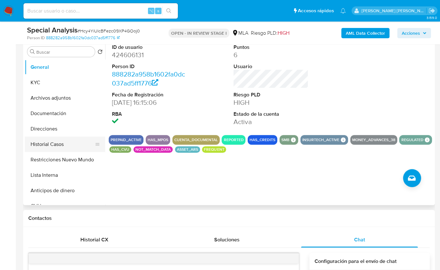
click at [56, 149] on button "Historial Casos" at bounding box center [62, 144] width 75 height 15
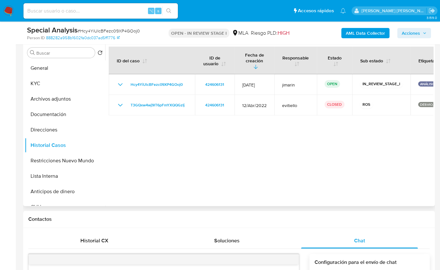
scroll to position [166, 0]
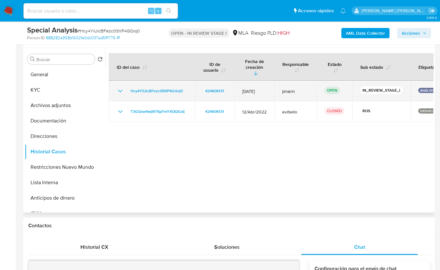
click at [119, 87] on icon "Mostrar/Ocultar" at bounding box center [120, 91] width 8 height 8
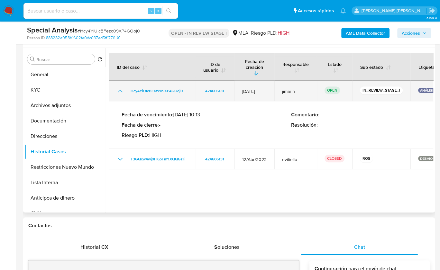
click at [119, 87] on icon "Mostrar/Ocultar" at bounding box center [120, 91] width 8 height 8
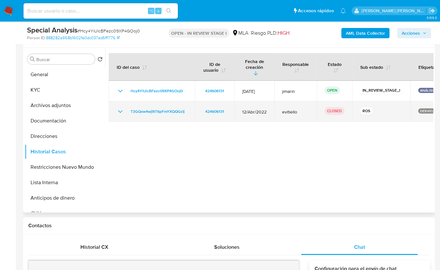
click at [428, 108] on p "DESVIO_TRANSACCIONAL" at bounding box center [441, 110] width 47 height 5
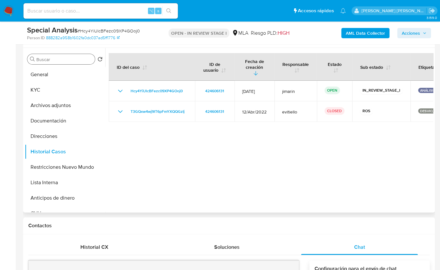
click at [58, 60] on input "Buscar" at bounding box center [64, 60] width 56 height 6
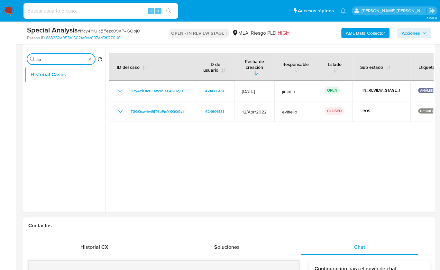
type input "a"
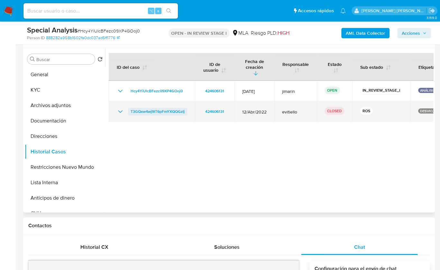
click at [164, 108] on span "T3GQxw4wj9lT6pFmYXQQGzIj" at bounding box center [158, 112] width 54 height 8
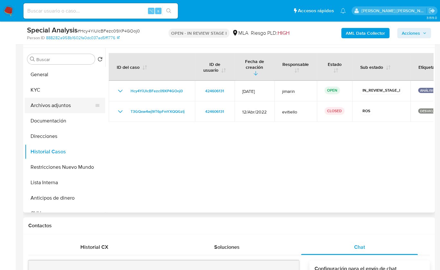
click at [64, 106] on button "Archivos adjuntos" at bounding box center [62, 105] width 75 height 15
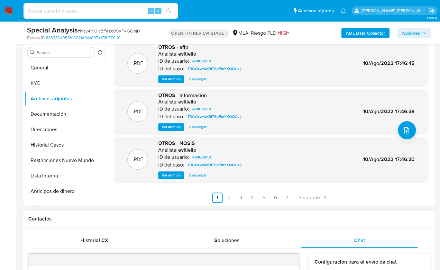
scroll to position [172, 0]
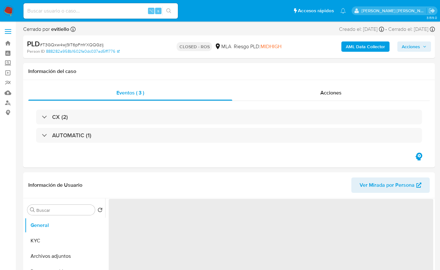
select select "10"
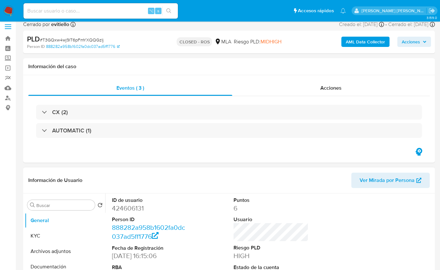
scroll to position [44, 0]
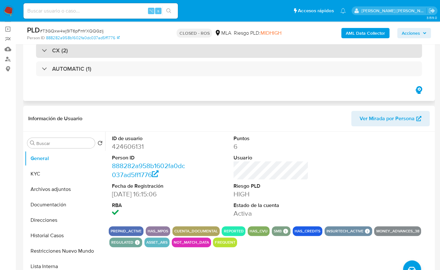
click at [56, 52] on h3 "CX (2)" at bounding box center [60, 50] width 16 height 7
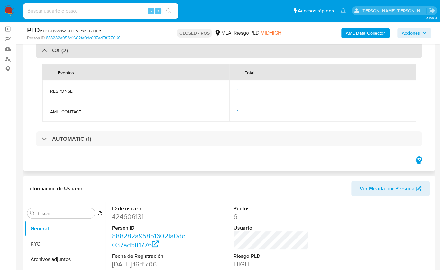
click at [56, 52] on h3 "CX (2)" at bounding box center [60, 50] width 16 height 7
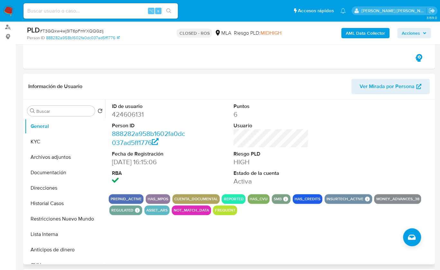
scroll to position [76, 0]
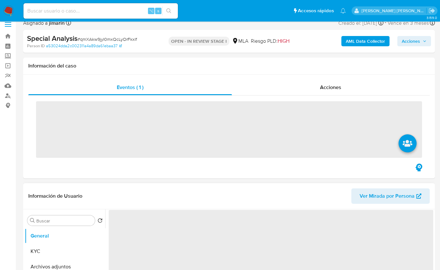
scroll to position [44, 0]
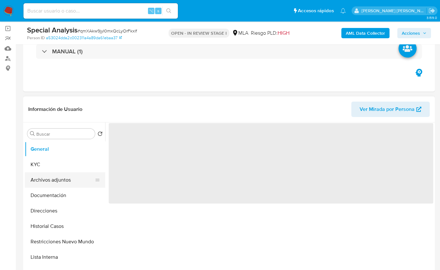
click at [59, 179] on button "Archivos adjuntos" at bounding box center [62, 179] width 75 height 15
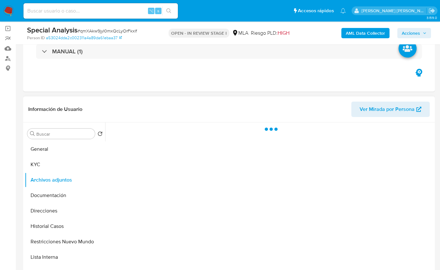
select select "10"
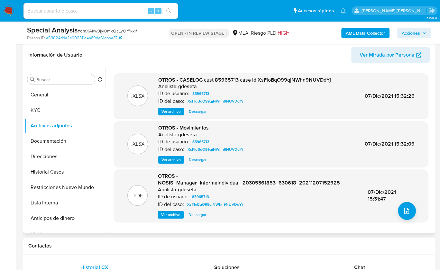
scroll to position [95, 0]
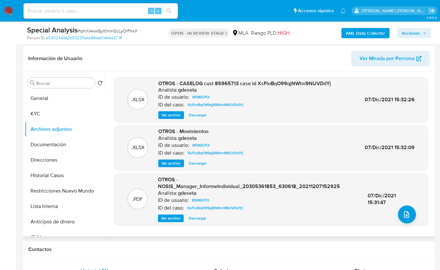
click at [169, 117] on span "Ver archivo" at bounding box center [170, 115] width 19 height 6
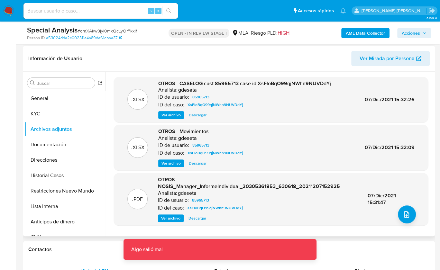
click at [171, 112] on span "Ver archivo" at bounding box center [170, 115] width 19 height 6
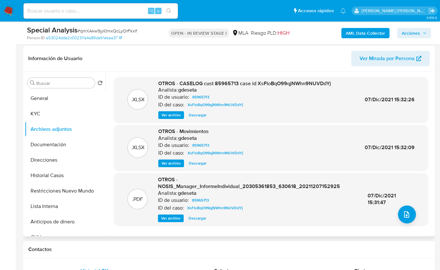
click at [175, 116] on span "Ver archivo" at bounding box center [170, 115] width 19 height 6
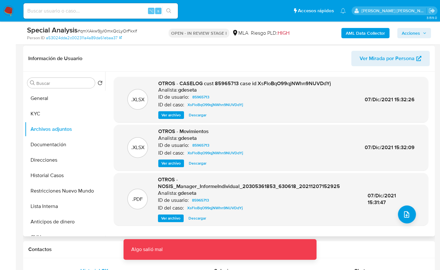
click at [198, 115] on span "Descargar" at bounding box center [198, 115] width 18 height 6
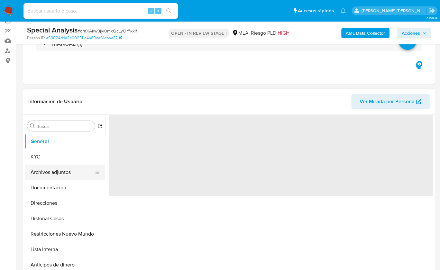
click at [71, 168] on button "Archivos adjuntos" at bounding box center [62, 172] width 75 height 15
select select "10"
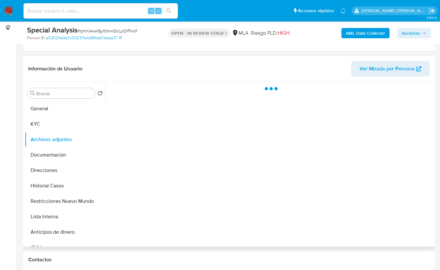
scroll to position [86, 0]
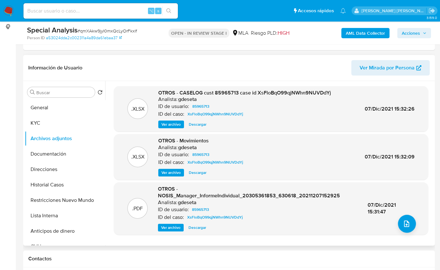
click at [168, 127] on span "Ver archivo" at bounding box center [170, 124] width 19 height 6
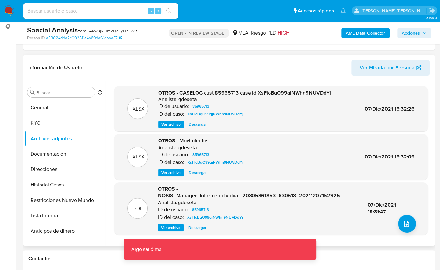
click at [201, 126] on span "Descargar" at bounding box center [198, 124] width 18 height 6
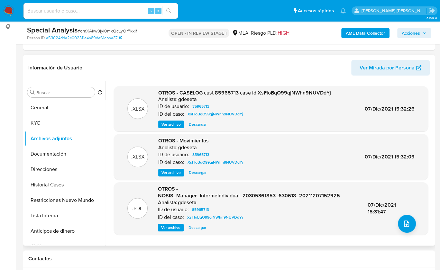
click at [190, 174] on span "Descargar" at bounding box center [198, 173] width 18 height 6
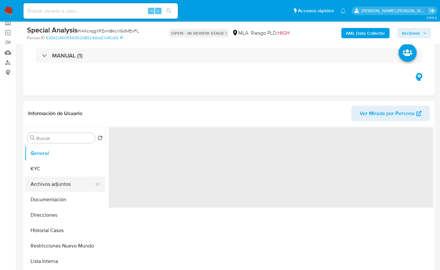
click at [62, 184] on button "Archivos adjuntos" at bounding box center [62, 184] width 75 height 15
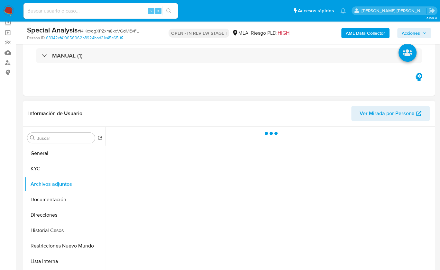
select select "10"
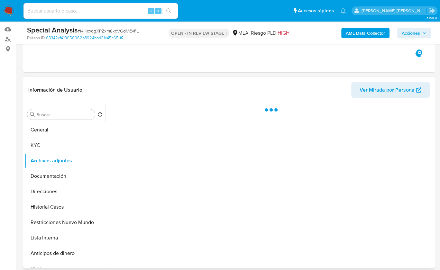
scroll to position [77, 0]
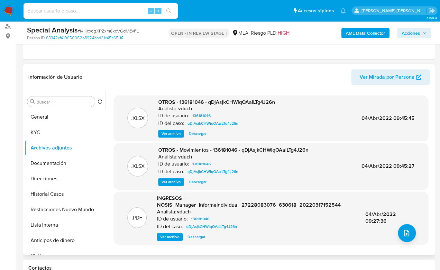
click at [172, 132] on span "Ver archivo" at bounding box center [170, 134] width 19 height 6
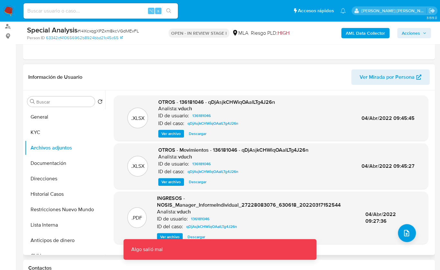
click at [197, 137] on div ".XLSX OTROS - 136181046 - qDjAsjkCHWiqOAalLTg4J26n Analista: vduch ID de usuari…" at bounding box center [271, 119] width 314 height 46
click at [201, 135] on span "Descargar" at bounding box center [198, 134] width 18 height 6
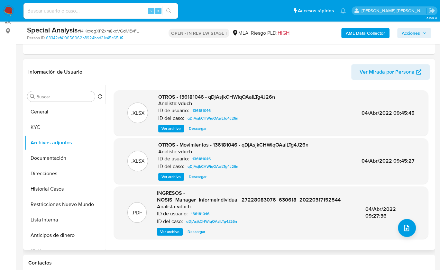
scroll to position [114, 0]
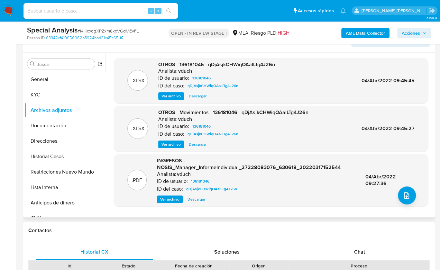
click at [177, 144] on span "Ver archivo" at bounding box center [170, 144] width 19 height 6
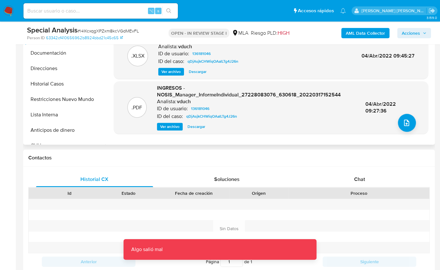
scroll to position [197, 0]
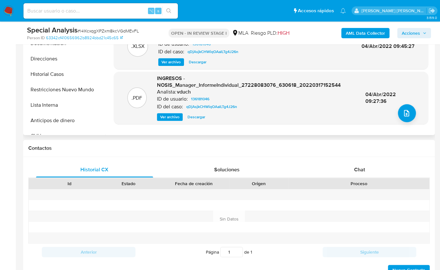
click at [163, 115] on span "Ver archivo" at bounding box center [169, 117] width 19 height 6
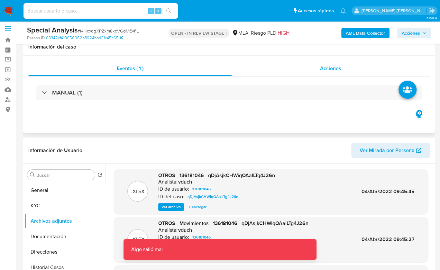
scroll to position [0, 0]
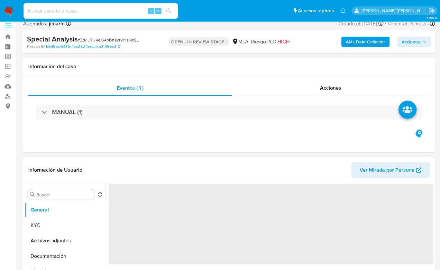
scroll to position [94, 0]
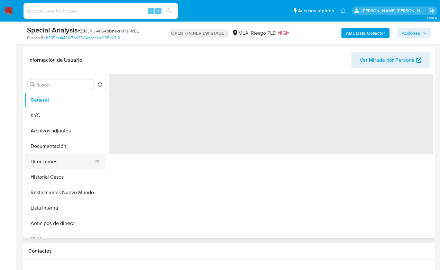
select select "10"
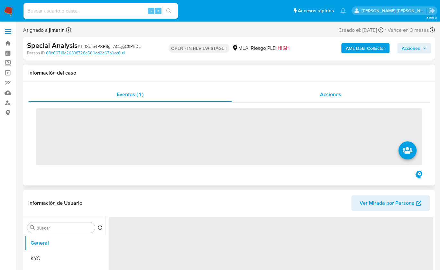
click at [332, 89] on div "Acciones" at bounding box center [331, 94] width 198 height 15
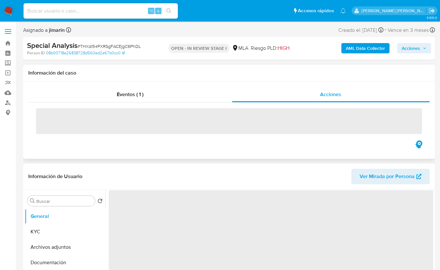
select select "10"
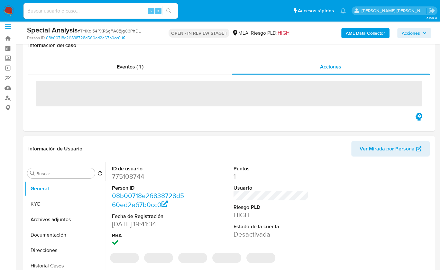
scroll to position [88, 0]
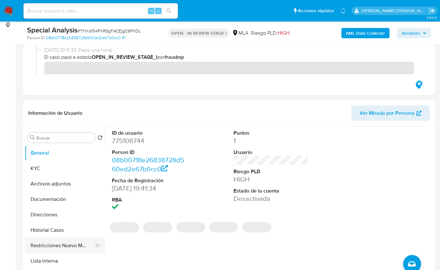
click at [63, 249] on button "Restricciones Nuevo Mundo" at bounding box center [62, 245] width 75 height 15
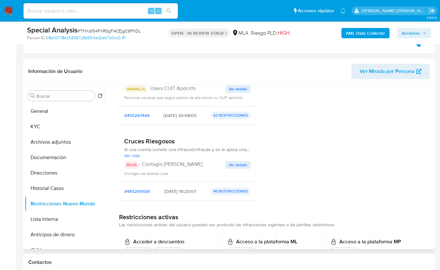
scroll to position [105, 0]
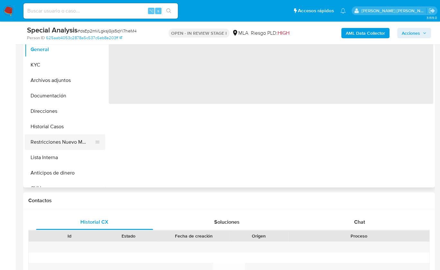
click at [75, 143] on button "Restricciones Nuevo Mundo" at bounding box center [62, 141] width 75 height 15
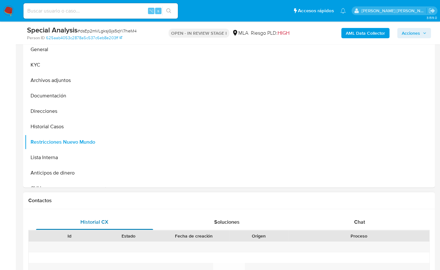
select select "10"
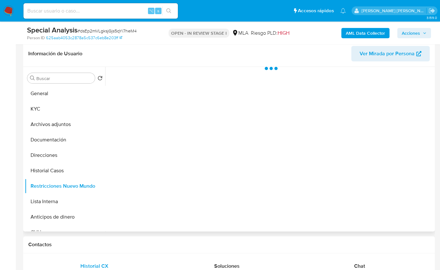
scroll to position [100, 0]
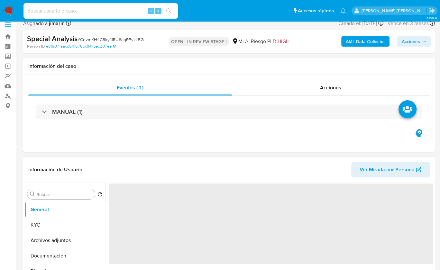
scroll to position [44, 0]
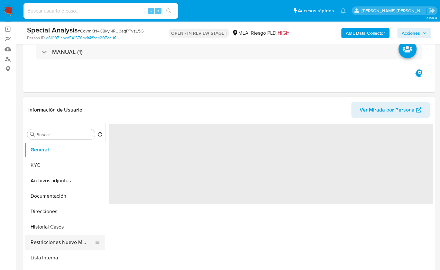
select select "10"
click at [64, 246] on button "Restricciones Nuevo Mundo" at bounding box center [62, 242] width 75 height 15
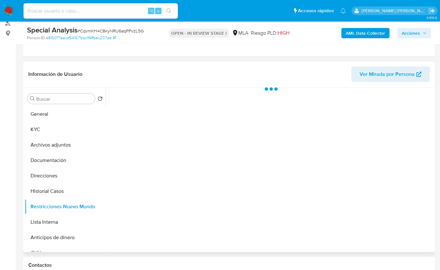
scroll to position [85, 0]
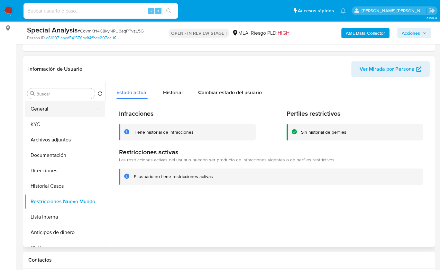
click at [44, 114] on button "General" at bounding box center [62, 108] width 75 height 15
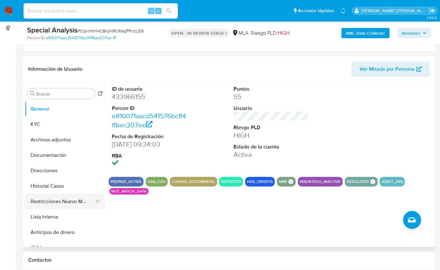
click at [60, 201] on button "Restricciones Nuevo Mundo" at bounding box center [62, 201] width 75 height 15
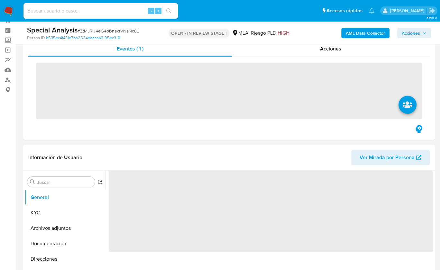
scroll to position [109, 0]
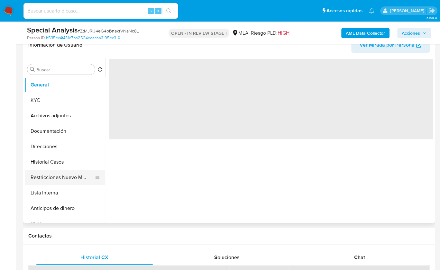
click at [65, 179] on button "Restricciones Nuevo Mundo" at bounding box center [62, 177] width 75 height 15
select select "10"
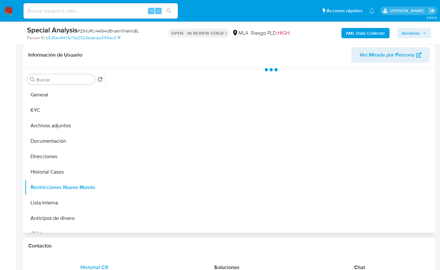
scroll to position [97, 0]
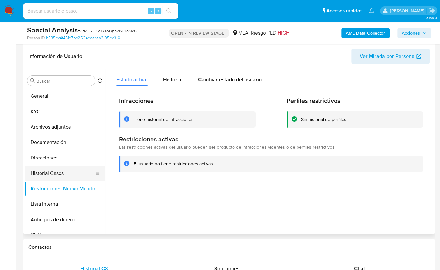
click at [55, 175] on button "Historial Casos" at bounding box center [62, 173] width 75 height 15
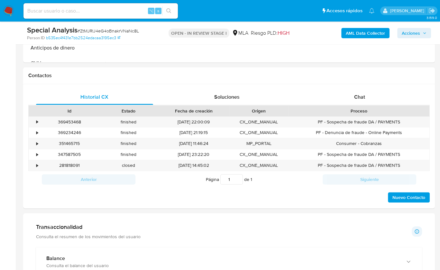
scroll to position [269, 0]
click at [189, 205] on div "Historial CX Soluciones Chat Id Estado Fecha de creación Origen Proceso • 36945…" at bounding box center [229, 146] width 412 height 124
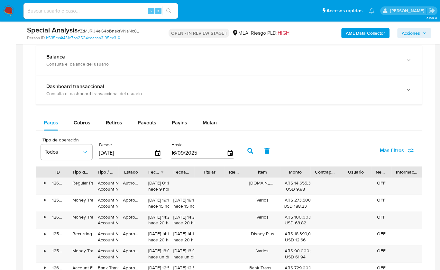
scroll to position [455, 0]
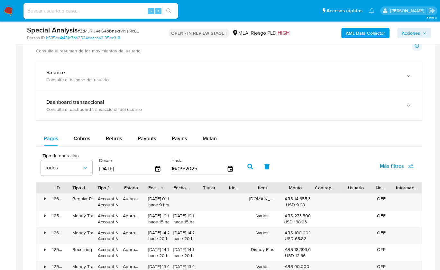
click at [252, 137] on div "Pagos Cobros Retiros Payouts Payins Mulan" at bounding box center [229, 138] width 386 height 15
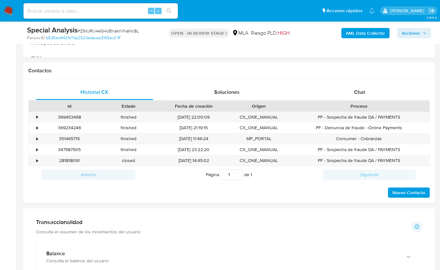
scroll to position [271, 0]
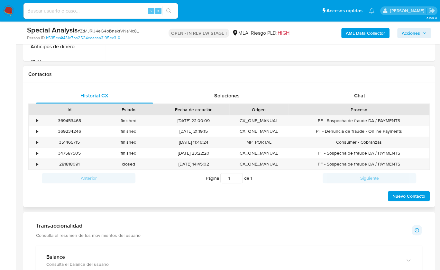
click at [295, 195] on div "Nuevo Contacto" at bounding box center [228, 194] width 401 height 15
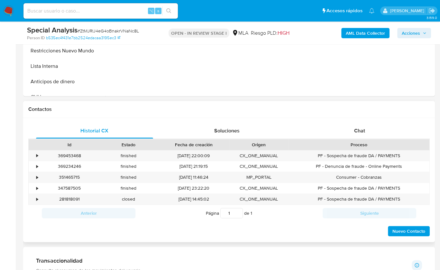
scroll to position [234, 0]
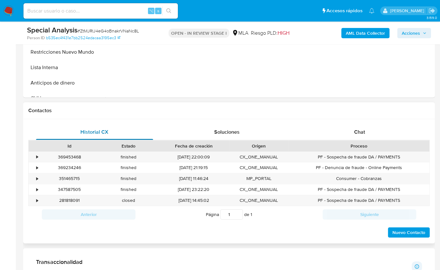
click at [107, 128] on span "Historial CX" at bounding box center [94, 131] width 28 height 7
click at [99, 124] on div "Historial CX" at bounding box center [94, 131] width 117 height 15
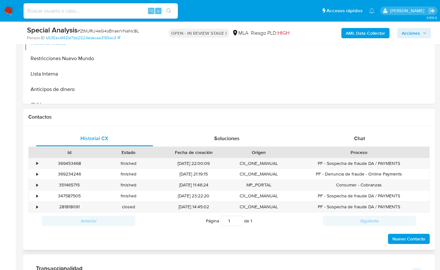
scroll to position [225, 0]
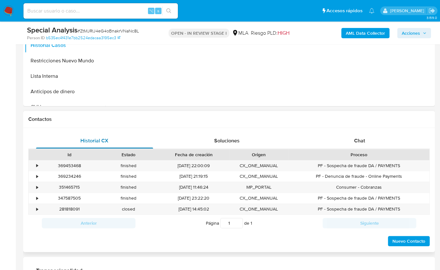
click at [116, 139] on div "Historial CX" at bounding box center [94, 140] width 117 height 15
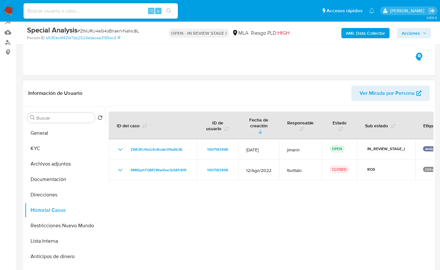
scroll to position [37, 0]
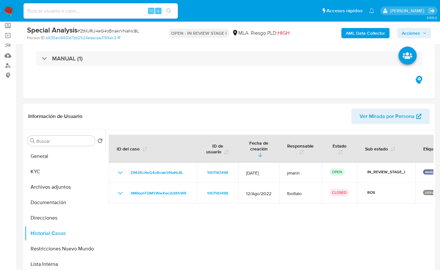
click at [137, 117] on header "Información de Usuario Ver Mirada por Persona" at bounding box center [228, 116] width 401 height 15
click at [139, 94] on div "Eventos ( 1 ) Acciones MANUAL (1)" at bounding box center [229, 60] width 412 height 77
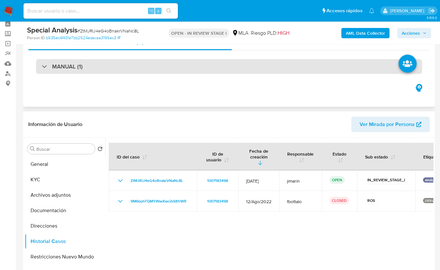
scroll to position [0, 0]
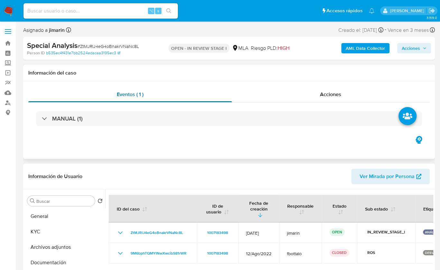
click at [141, 97] on span "Eventos ( 1 )" at bounding box center [130, 94] width 27 height 7
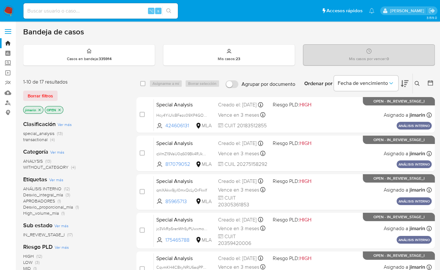
click at [60, 109] on icon "close-filter" at bounding box center [60, 110] width 4 height 4
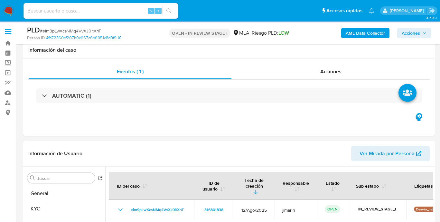
select select "10"
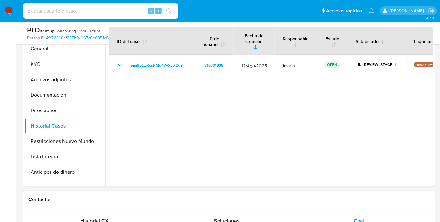
scroll to position [144, 0]
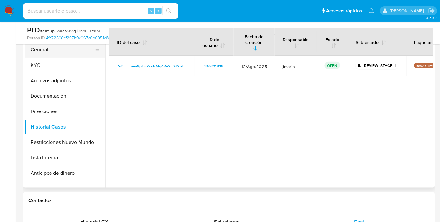
click at [47, 54] on button "General" at bounding box center [62, 49] width 75 height 15
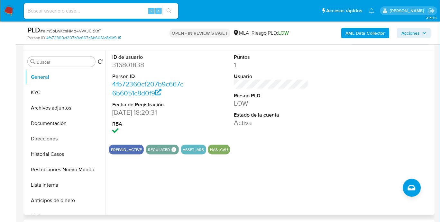
scroll to position [90, 0]
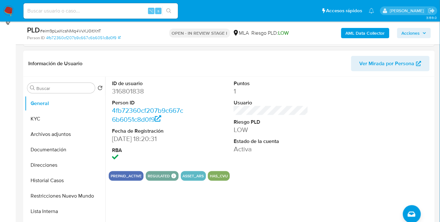
click at [123, 91] on dd "316801838" at bounding box center [149, 91] width 75 height 9
copy dd "316801838"
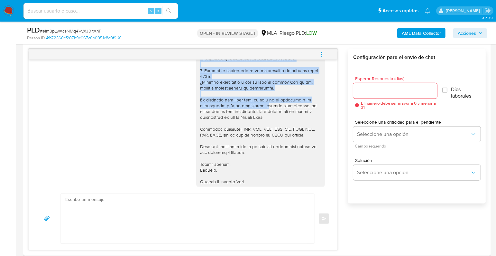
scroll to position [605, 0]
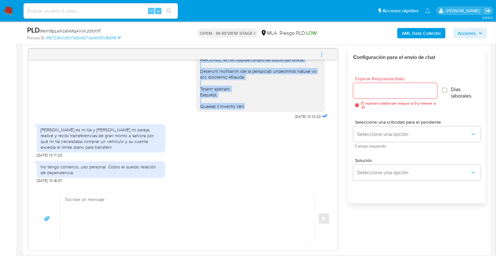
drag, startPoint x: 195, startPoint y: 71, endPoint x: 248, endPoint y: 110, distance: 65.7
copy div "Lore, Ipsumd sitamet con ad elitseddo, eiusm temporin ut laboreetdolor. Mag ali…"
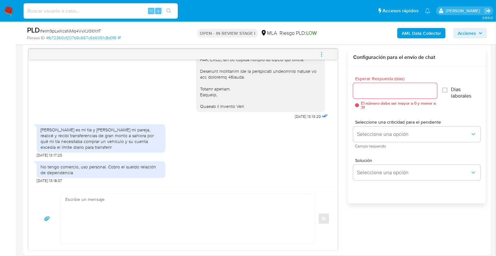
click at [179, 201] on textarea at bounding box center [185, 219] width 241 height 50
paste textarea "Lore, Ipsumd sitamet con ad elitseddo, eiusm temporin ut laboreetdolor. Mag ali…"
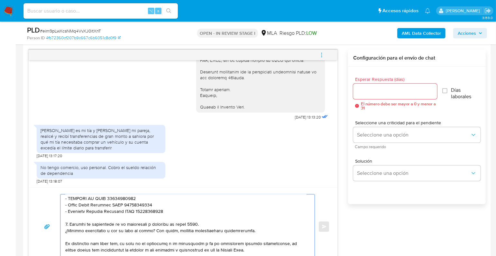
scroll to position [0, 0]
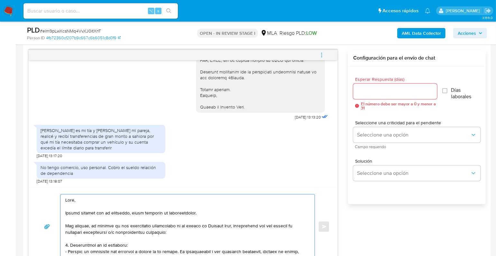
drag, startPoint x: 168, startPoint y: 212, endPoint x: 128, endPoint y: 213, distance: 39.9
click at [128, 213] on textarea at bounding box center [185, 226] width 241 height 64
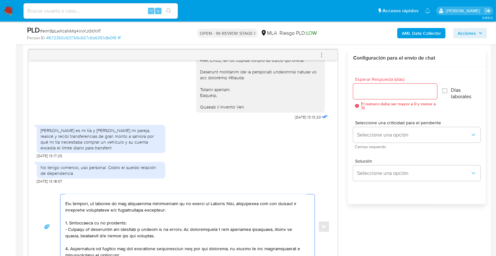
scroll to position [27, 0]
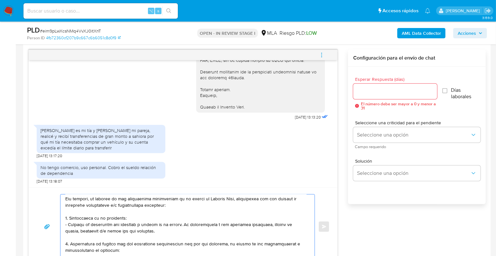
drag, startPoint x: 144, startPoint y: 233, endPoint x: 60, endPoint y: 218, distance: 85.2
click at [60, 218] on div at bounding box center [185, 226] width 251 height 64
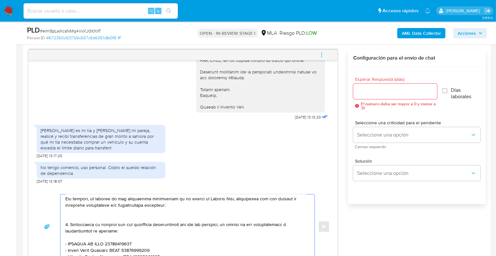
click at [68, 222] on textarea at bounding box center [185, 226] width 241 height 64
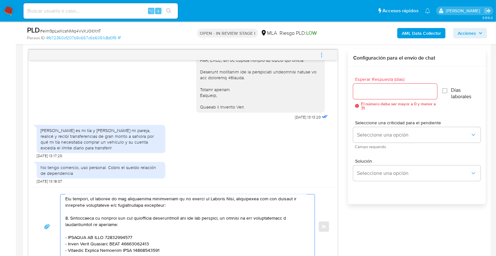
drag, startPoint x: 69, startPoint y: 217, endPoint x: 124, endPoint y: 223, distance: 55.7
click at [124, 222] on textarea at bounding box center [185, 226] width 241 height 64
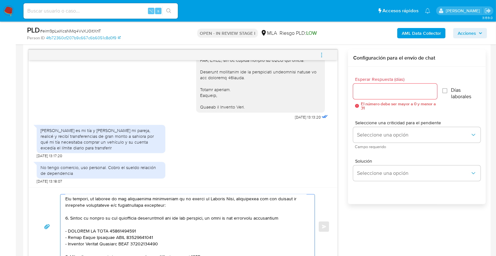
click at [69, 218] on textarea at bounding box center [185, 226] width 241 height 64
drag, startPoint x: 115, startPoint y: 198, endPoint x: 125, endPoint y: 198, distance: 10.6
click at [115, 198] on textarea at bounding box center [185, 226] width 241 height 64
click at [284, 216] on textarea at bounding box center [185, 226] width 241 height 64
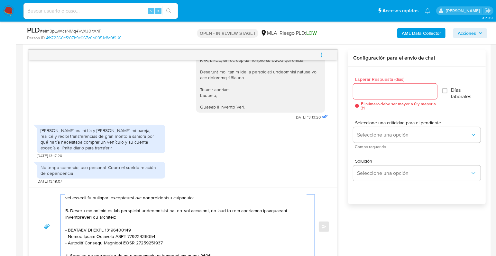
scroll to position [36, 0]
click at [69, 222] on textarea at bounding box center [185, 226] width 241 height 64
click at [68, 222] on textarea at bounding box center [185, 226] width 241 height 64
drag, startPoint x: 135, startPoint y: 207, endPoint x: 203, endPoint y: 208, distance: 67.2
click at [203, 208] on textarea at bounding box center [185, 226] width 241 height 64
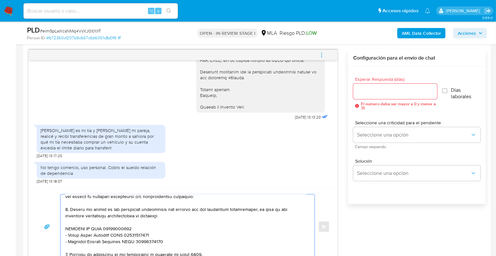
drag, startPoint x: 151, startPoint y: 234, endPoint x: 64, endPoint y: 234, distance: 87.8
click at [64, 222] on div at bounding box center [185, 226] width 251 height 64
click at [65, 222] on div at bounding box center [185, 226] width 251 height 64
click at [65, 222] on textarea at bounding box center [185, 226] width 241 height 64
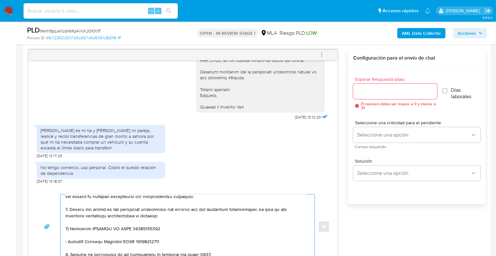
paste textarea "$12.537.130,00"
paste textarea "[DATE]"
drag, startPoint x: 147, startPoint y: 227, endPoint x: 158, endPoint y: 227, distance: 10.6
click at [158, 222] on textarea at bounding box center [185, 226] width 241 height 64
paste textarea "07-16"
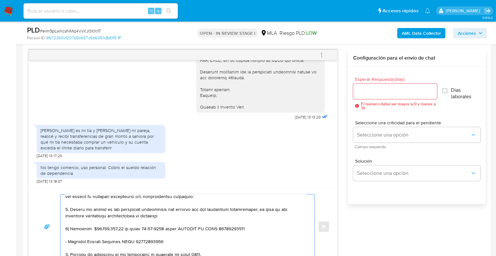
click at [165, 222] on textarea at bounding box center [185, 226] width 241 height 64
click at [69, 222] on textarea at bounding box center [185, 226] width 241 height 64
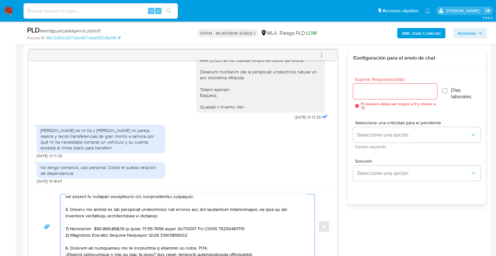
paste textarea "$12.386.685,00"
drag, startPoint x: 117, startPoint y: 228, endPoint x: 237, endPoint y: 227, distance: 120.0
click at [237, 222] on textarea at bounding box center [185, 226] width 241 height 64
click at [123, 222] on textarea at bounding box center [185, 226] width 241 height 64
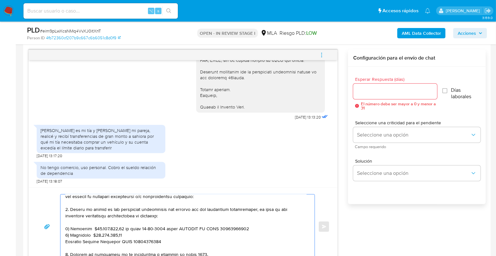
paste textarea "en fecha [DATE] hacia SAHIORA SA CUIT 30692319628"
drag, startPoint x: 146, startPoint y: 234, endPoint x: 165, endPoint y: 224, distance: 21.0
click at [146, 222] on textarea at bounding box center [185, 226] width 241 height 64
click at [65, 222] on textarea at bounding box center [185, 226] width 241 height 64
paste textarea "$12.386.685,00"
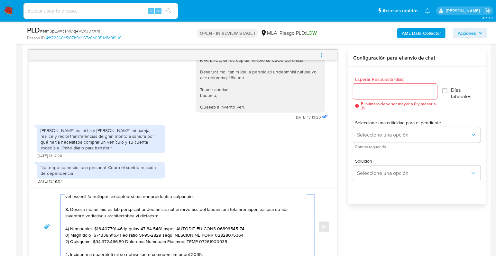
drag, startPoint x: 123, startPoint y: 234, endPoint x: 175, endPoint y: 234, distance: 51.8
click at [175, 222] on textarea at bounding box center [185, 226] width 241 height 64
click at [121, 222] on textarea at bounding box center [185, 226] width 241 height 64
paste textarea "en fecha [DATE] hacia"
click at [86, 222] on textarea at bounding box center [185, 226] width 241 height 64
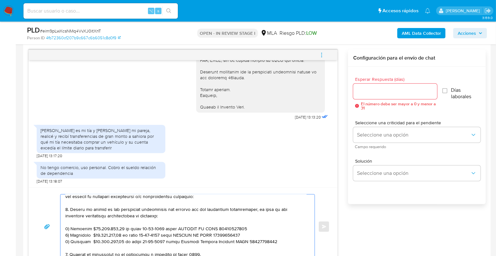
click at [168, 222] on textarea at bounding box center [185, 226] width 241 height 64
click at [87, 222] on textarea at bounding box center [185, 226] width 241 height 64
click at [90, 222] on textarea at bounding box center [185, 226] width 241 height 64
click at [264, 222] on textarea at bounding box center [185, 226] width 241 height 64
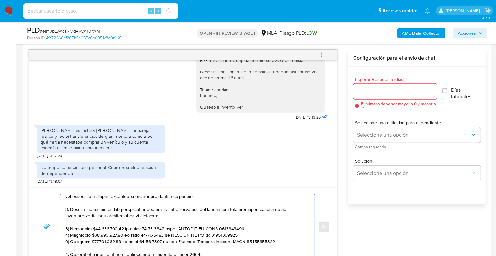
click at [270, 222] on textarea at bounding box center [185, 226] width 241 height 64
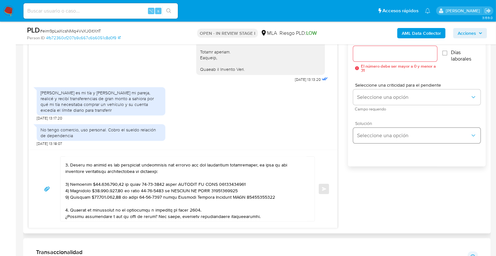
scroll to position [45, 0]
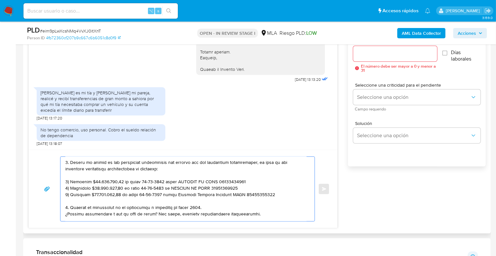
drag, startPoint x: 201, startPoint y: 215, endPoint x: 63, endPoint y: 209, distance: 138.4
click at [63, 209] on div at bounding box center [185, 189] width 251 height 64
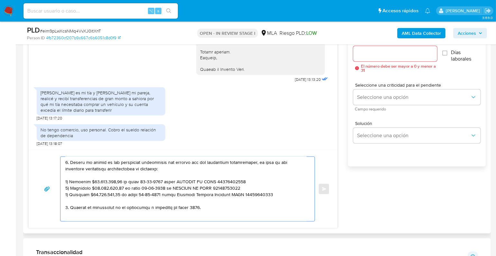
drag, startPoint x: 201, startPoint y: 206, endPoint x: 65, endPoint y: 207, distance: 136.1
click at [65, 207] on div at bounding box center [185, 189] width 251 height 64
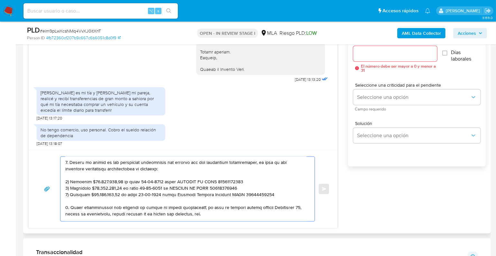
click at [154, 168] on textarea at bounding box center [185, 189] width 241 height 64
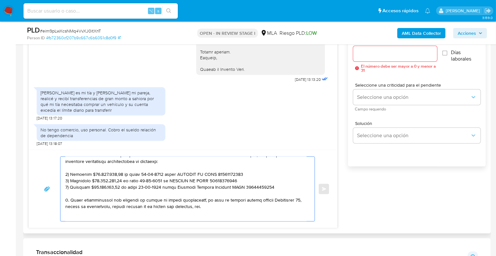
scroll to position [54, 0]
click at [65, 183] on textarea at bounding box center [185, 189] width 241 height 64
click at [224, 202] on textarea at bounding box center [185, 189] width 241 height 64
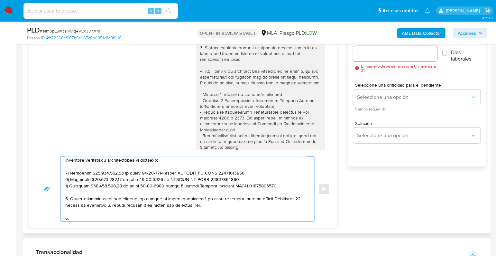
scroll to position [28, 0]
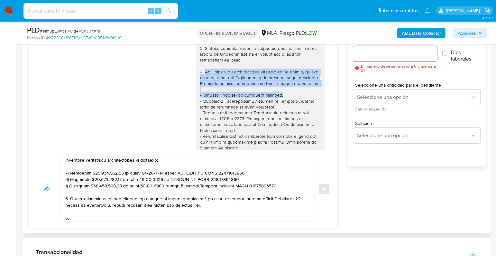
drag, startPoint x: 200, startPoint y: 72, endPoint x: 274, endPoint y: 99, distance: 78.6
click at [274, 99] on div at bounding box center [260, 172] width 121 height 334
copy div "De acuerdo a la actividad que realices en tu cuenta, adjunta documentación que …"
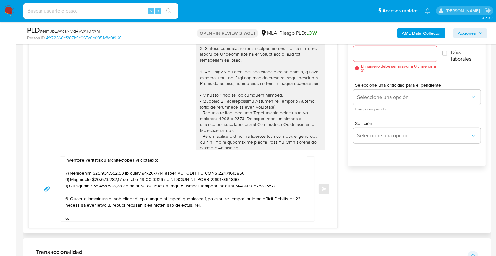
click at [246, 108] on div at bounding box center [260, 172] width 121 height 334
click at [126, 219] on textarea at bounding box center [185, 189] width 241 height 64
paste textarea "De acuerdo a la actividad que realices en tu cuenta, adjunta documentación que …"
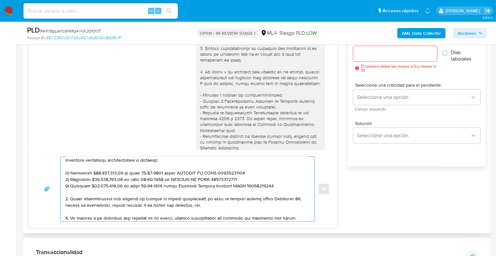
scroll to position [73, 0]
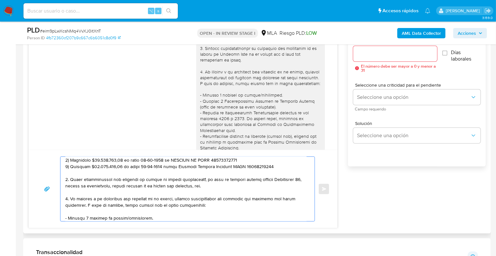
click at [70, 197] on textarea at bounding box center [185, 189] width 241 height 64
click at [128, 197] on textarea at bounding box center [185, 189] width 241 height 64
drag, startPoint x: 95, startPoint y: 197, endPoint x: 171, endPoint y: 198, distance: 76.9
click at [171, 198] on textarea at bounding box center [185, 189] width 241 height 64
drag, startPoint x: 258, startPoint y: 197, endPoint x: 183, endPoint y: 205, distance: 75.3
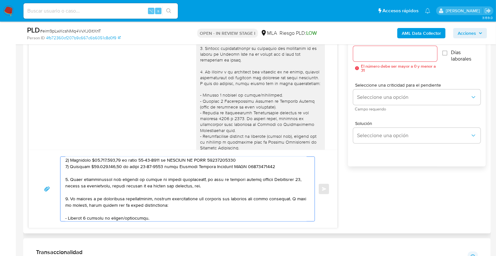
click at [183, 205] on textarea at bounding box center [185, 189] width 241 height 64
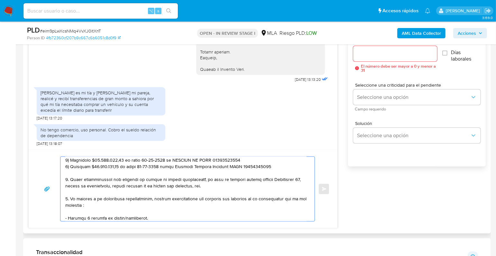
scroll to position [605, 0]
drag, startPoint x: 173, startPoint y: 166, endPoint x: 261, endPoint y: 166, distance: 87.8
click at [261, 166] on textarea at bounding box center [185, 189] width 241 height 64
drag, startPoint x: 97, startPoint y: 205, endPoint x: 101, endPoint y: 203, distance: 4.4
click at [97, 205] on textarea at bounding box center [185, 189] width 241 height 64
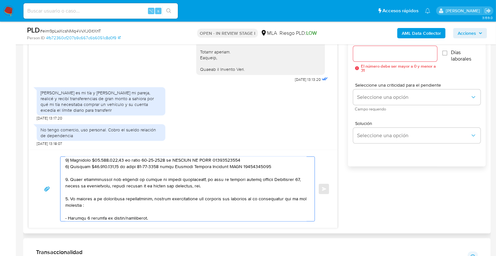
paste textarea "Patricia Beatriz Sandoval CUIT 27282135529"
click at [151, 216] on textarea at bounding box center [185, 189] width 241 height 64
drag, startPoint x: 97, startPoint y: 205, endPoint x: 146, endPoint y: 204, distance: 48.3
click at [146, 204] on textarea at bounding box center [185, 189] width 241 height 64
click at [150, 218] on textarea at bounding box center [185, 189] width 241 height 64
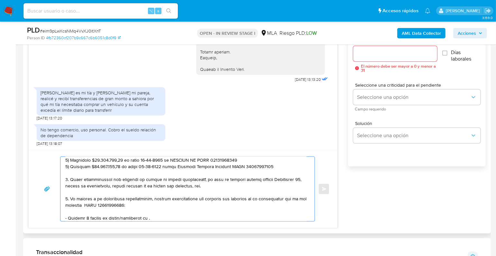
paste textarea "Patricia Beatriz Sandoval"
drag, startPoint x: 143, startPoint y: 203, endPoint x: 98, endPoint y: 205, distance: 45.7
click at [98, 205] on textarea at bounding box center [185, 189] width 241 height 64
click at [199, 216] on textarea at bounding box center [185, 189] width 241 height 64
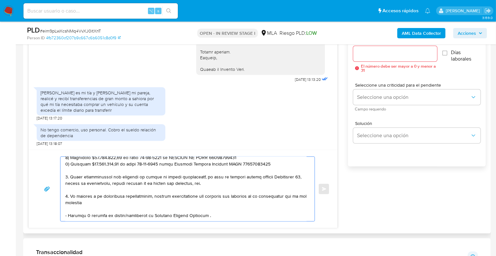
paste textarea "CUIT 27282135529:"
click at [116, 204] on textarea at bounding box center [185, 189] width 241 height 64
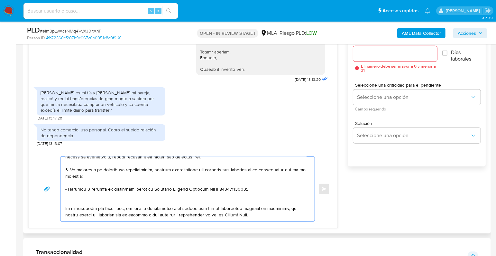
scroll to position [115, 0]
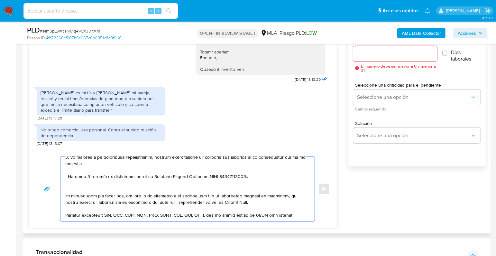
click at [115, 185] on textarea at bounding box center [185, 189] width 241 height 64
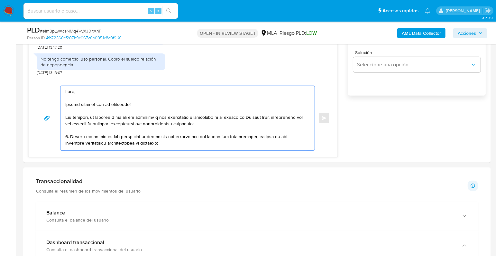
scroll to position [419, 0]
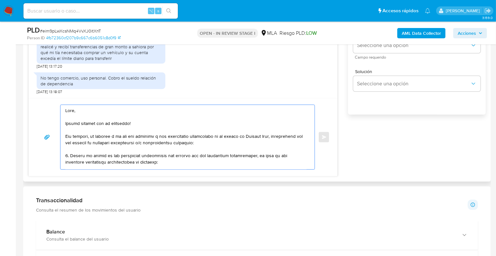
click at [234, 143] on textarea at bounding box center [185, 137] width 241 height 64
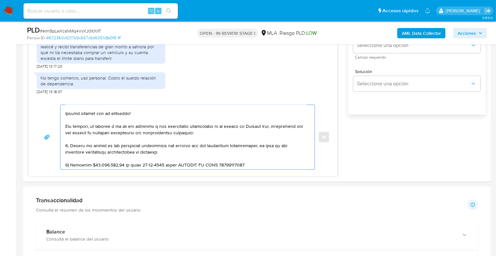
scroll to position [11, 0]
click at [245, 144] on textarea at bounding box center [185, 137] width 241 height 64
click at [272, 151] on textarea at bounding box center [185, 137] width 241 height 64
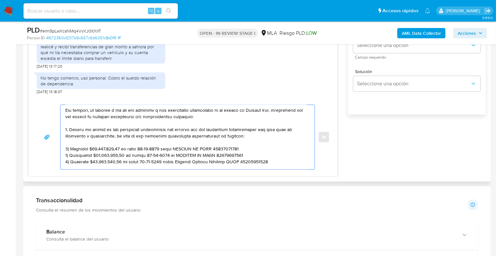
scroll to position [42, 0]
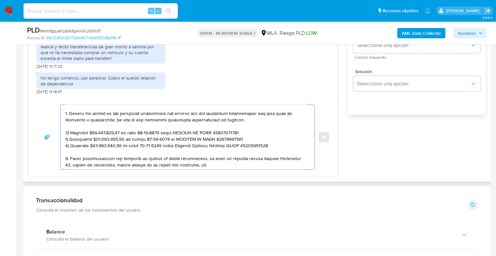
click at [239, 138] on textarea at bounding box center [185, 137] width 241 height 64
click at [264, 145] on textarea at bounding box center [185, 137] width 241 height 64
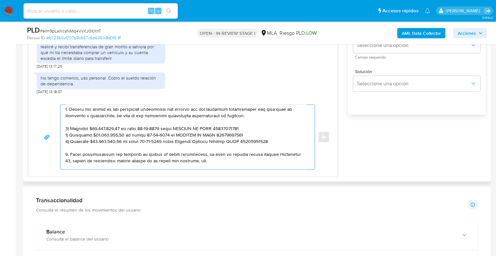
scroll to position [51, 0]
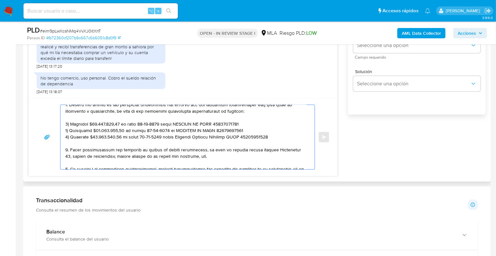
click at [228, 154] on textarea at bounding box center [185, 137] width 241 height 64
click at [206, 149] on textarea at bounding box center [185, 137] width 241 height 64
click at [280, 148] on textarea at bounding box center [185, 137] width 241 height 64
click at [207, 148] on textarea at bounding box center [185, 137] width 241 height 64
click at [231, 155] on textarea at bounding box center [185, 137] width 241 height 64
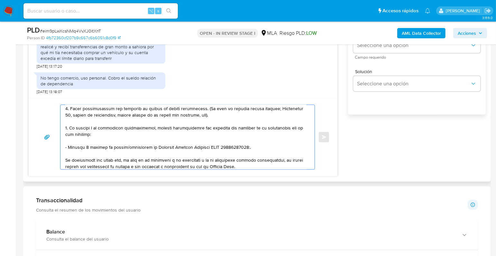
scroll to position [106, 0]
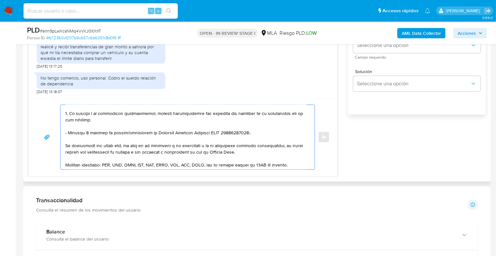
click at [252, 132] on textarea at bounding box center [185, 137] width 241 height 64
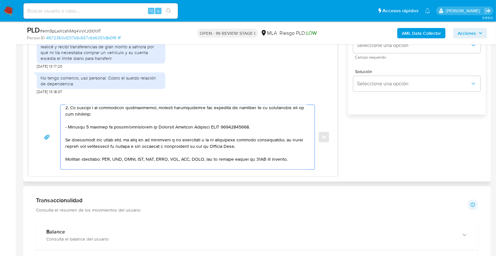
scroll to position [114, 0]
click at [260, 143] on textarea at bounding box center [185, 137] width 241 height 64
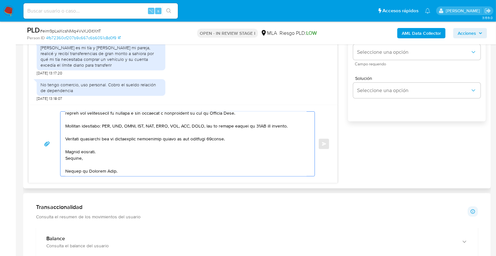
scroll to position [314, 0]
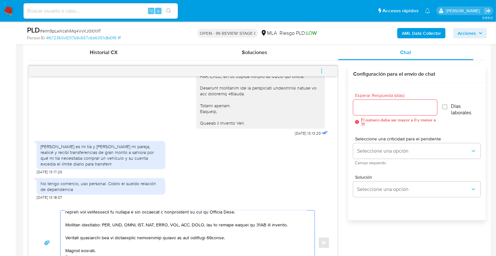
type textarea "Hola, Muchas gracias por tu respuesta! Sin embargo, en función a lo que nos com…"
click at [385, 113] on div at bounding box center [395, 107] width 84 height 15
click at [384, 109] on input "Esperar Respuesta (días)" at bounding box center [395, 107] width 84 height 8
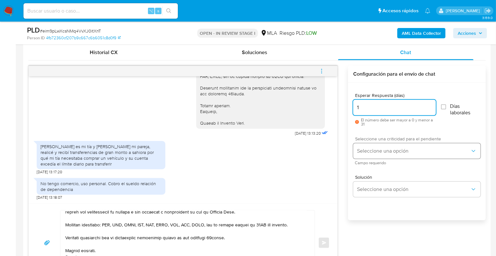
type input "1"
click at [376, 148] on span "Seleccione una opción" at bounding box center [413, 151] width 113 height 6
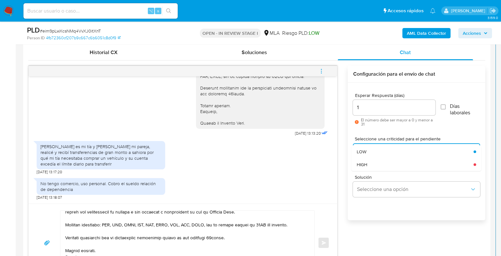
drag, startPoint x: 380, startPoint y: 160, endPoint x: 385, endPoint y: 168, distance: 8.4
click at [380, 160] on div "HIGH" at bounding box center [415, 164] width 117 height 13
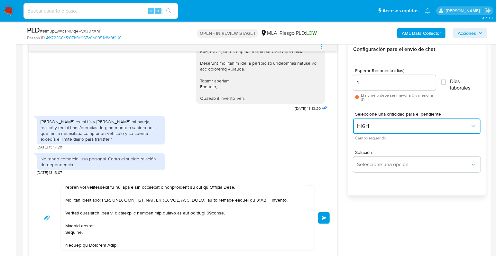
scroll to position [367, 0]
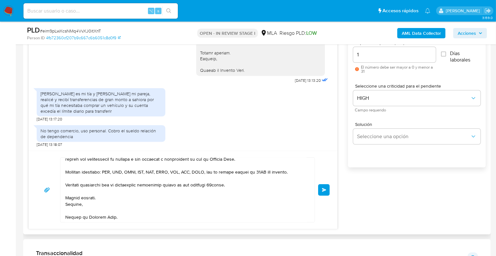
click at [326, 188] on span "Enviar" at bounding box center [324, 190] width 5 height 4
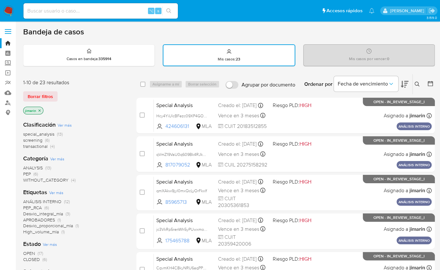
click at [5, 13] on img at bounding box center [8, 10] width 11 height 11
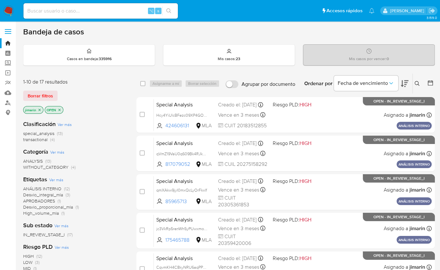
click at [43, 139] on span "transactional" at bounding box center [35, 139] width 24 height 6
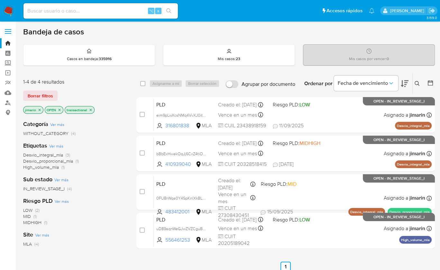
click at [418, 81] on icon at bounding box center [417, 83] width 5 height 5
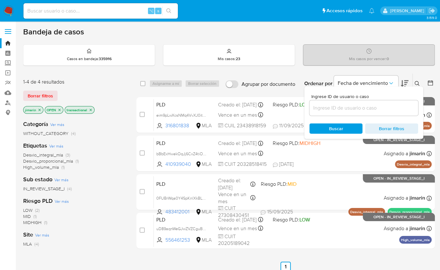
click at [399, 104] on input at bounding box center [363, 108] width 109 height 8
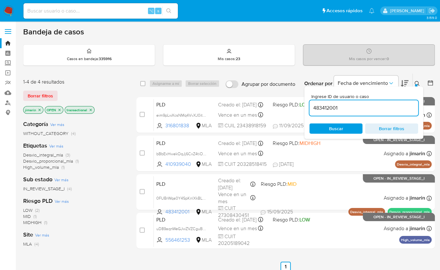
type input "483412001"
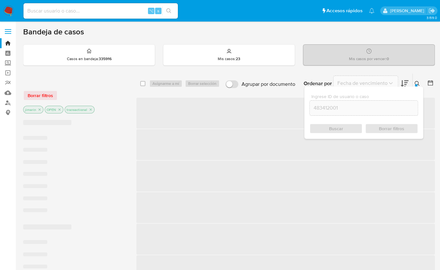
click at [415, 81] on icon at bounding box center [417, 83] width 5 height 5
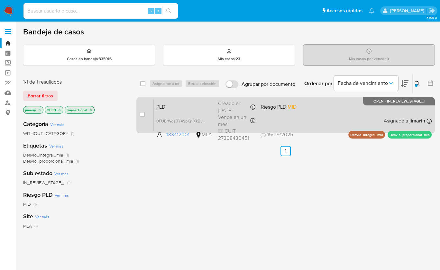
click at [344, 115] on div "PLD 0FUBrWqa0Y4SpKnlXkBLCgcF 483412001 MLA Riesgo PLD: MID Creado el: [DATE] Cr…" at bounding box center [293, 115] width 278 height 32
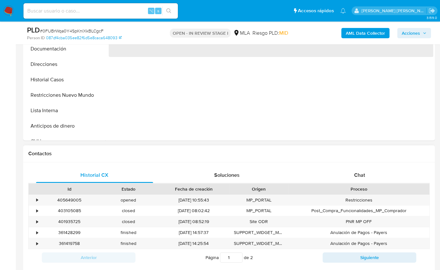
select select "10"
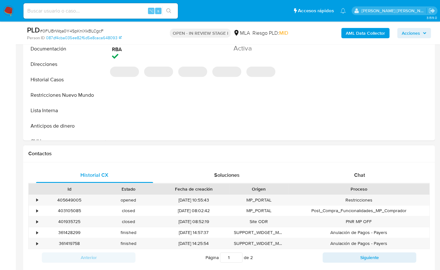
scroll to position [194, 0]
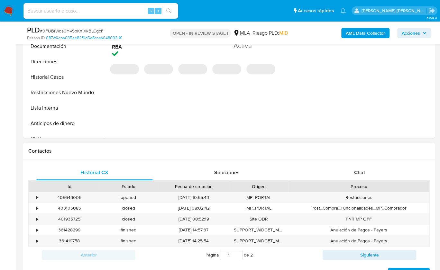
click at [363, 188] on div "Proceso" at bounding box center [359, 186] width 132 height 6
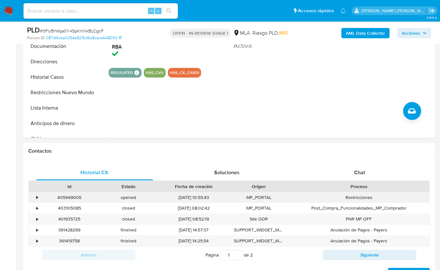
click at [60, 199] on div "405649005" at bounding box center [69, 197] width 59 height 11
copy div "405649005"
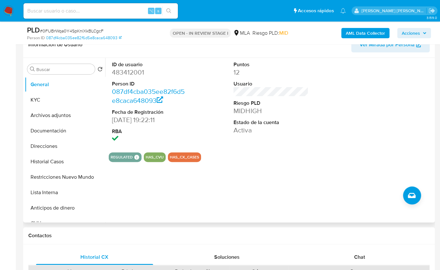
scroll to position [95, 0]
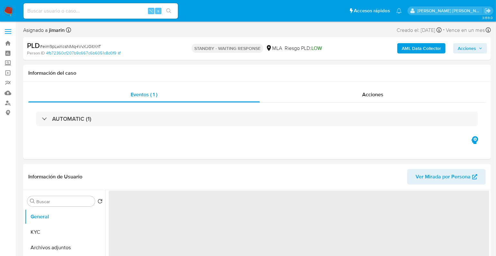
select select "10"
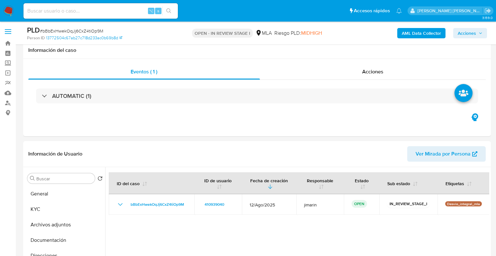
select select "10"
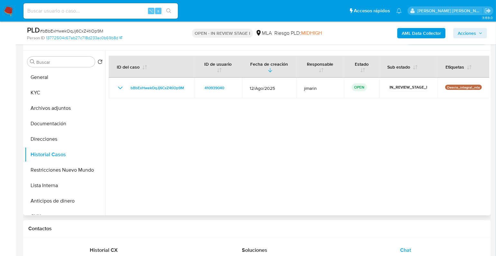
scroll to position [847, 0]
click at [45, 91] on button "KYC" at bounding box center [62, 92] width 75 height 15
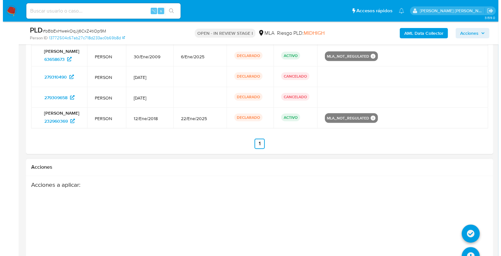
scroll to position [1078, 0]
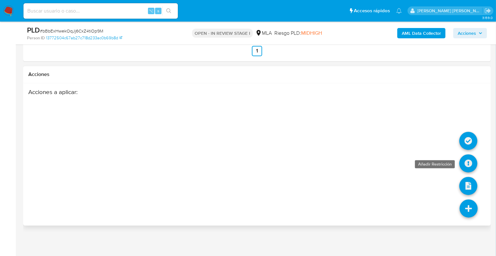
click at [469, 165] on icon at bounding box center [468, 163] width 18 height 18
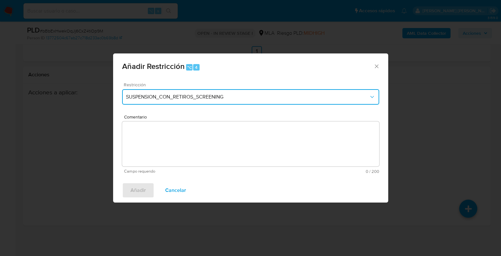
click at [234, 98] on span "SUSPENSION_CON_RETIROS_SCREENING" at bounding box center [247, 97] width 243 height 6
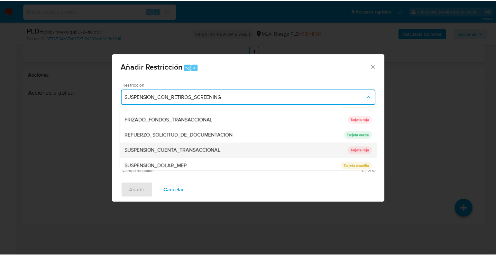
scroll to position [118, 0]
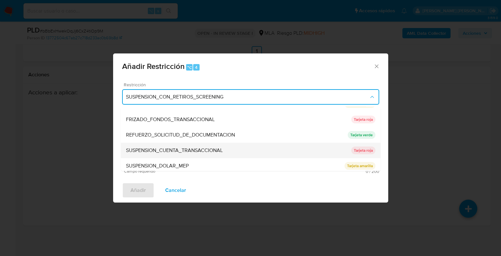
click at [201, 149] on span "SUSPENSION_CUENTA_TRANSACCIONAL" at bounding box center [174, 150] width 97 height 6
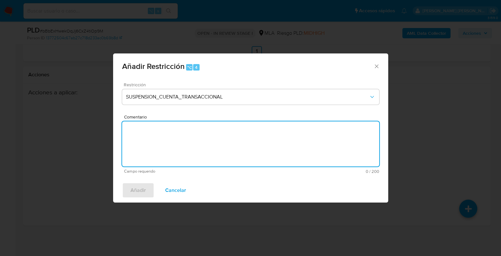
click at [169, 153] on textarea "Comentario" at bounding box center [250, 143] width 257 height 45
type textarea "AML"
click at [136, 192] on span "Añadir" at bounding box center [138, 190] width 15 height 14
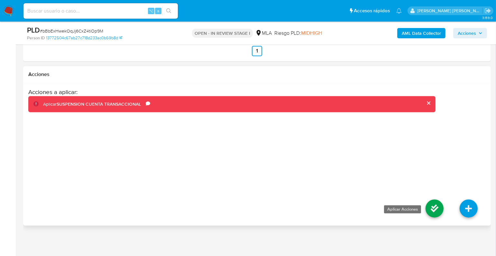
click at [432, 209] on icon at bounding box center [435, 208] width 18 height 18
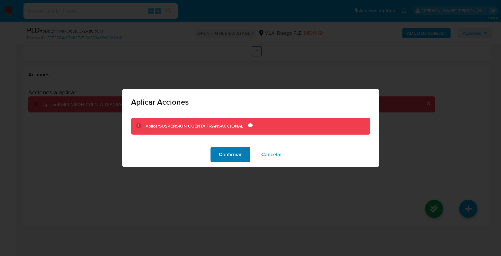
click at [234, 160] on span "Confirmar" at bounding box center [230, 154] width 23 height 14
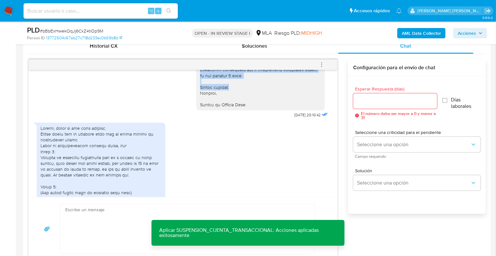
scroll to position [808, 0]
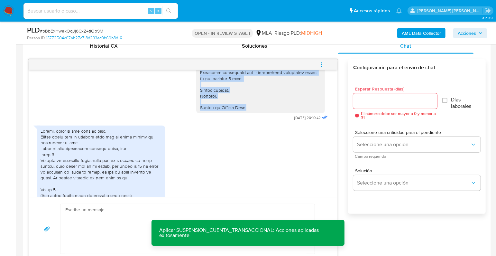
drag, startPoint x: 195, startPoint y: 108, endPoint x: 248, endPoint y: 124, distance: 55.2
copy div "Hola, En función de las operaciones registradas en tu cuenta de Mercado Pago, n…"
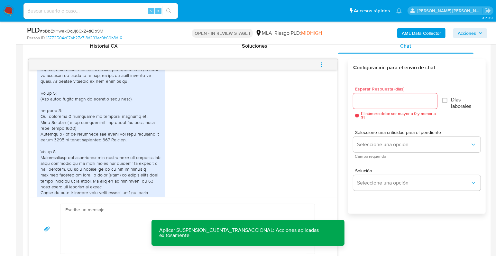
scroll to position [972, 0]
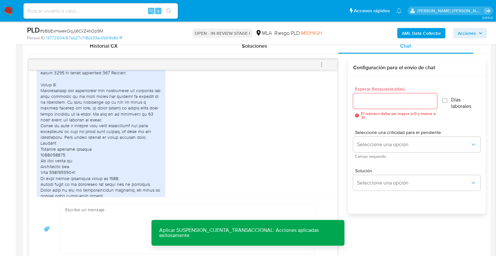
click at [140, 211] on textarea at bounding box center [185, 229] width 241 height 50
paste textarea "Hola, En función de las operaciones registradas en tu cuenta de Mercado Pago, n…"
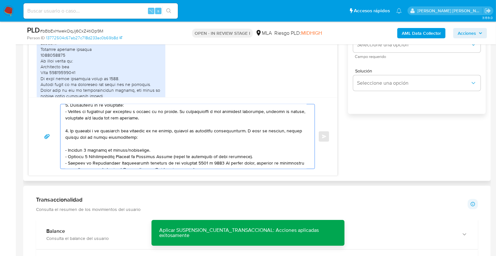
scroll to position [0, 0]
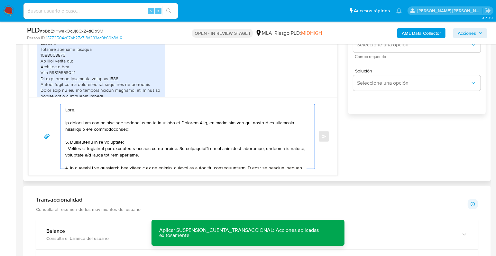
click at [74, 116] on textarea at bounding box center [185, 136] width 241 height 64
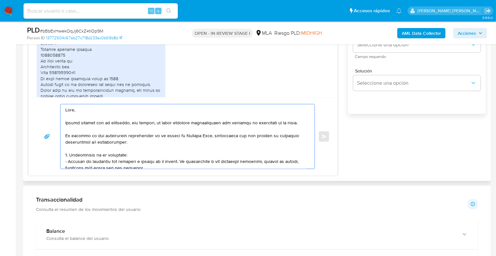
click at [68, 143] on textarea at bounding box center [185, 136] width 241 height 64
click at [231, 141] on textarea at bounding box center [185, 136] width 241 height 64
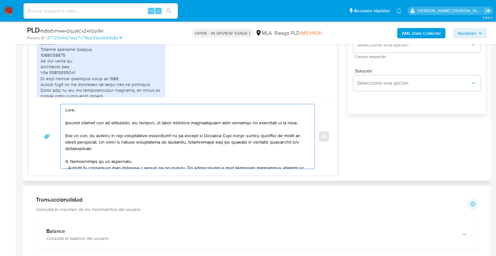
click at [131, 150] on textarea at bounding box center [185, 136] width 241 height 64
click at [135, 152] on textarea at bounding box center [185, 136] width 241 height 64
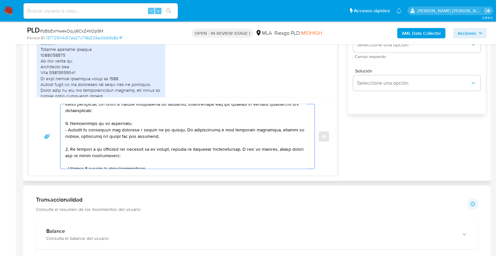
scroll to position [46, 0]
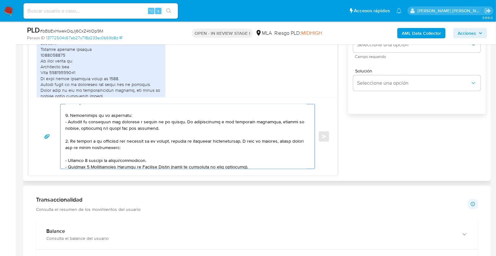
drag, startPoint x: 141, startPoint y: 136, endPoint x: 56, endPoint y: 122, distance: 85.8
click at [55, 122] on div "Enviar" at bounding box center [182, 136] width 293 height 65
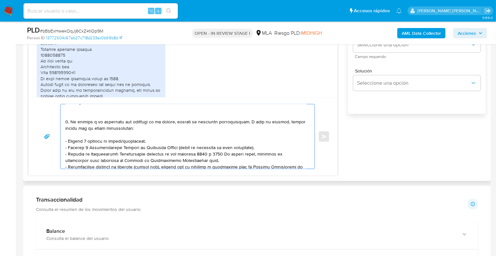
click at [78, 121] on textarea at bounding box center [185, 136] width 241 height 64
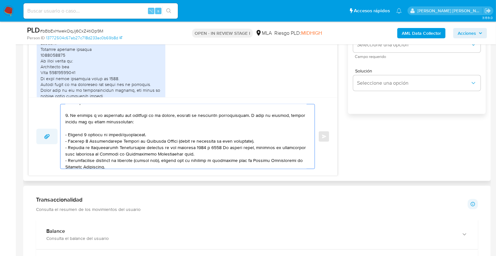
drag, startPoint x: 81, startPoint y: 138, endPoint x: 48, endPoint y: 138, distance: 32.5
click at [48, 138] on div "Enviar" at bounding box center [182, 136] width 293 height 65
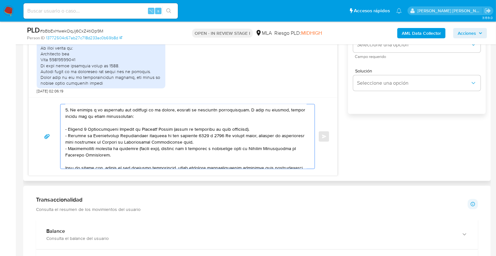
scroll to position [52, 0]
click at [208, 148] on textarea at bounding box center [185, 136] width 241 height 64
paste textarea "https://www.mercadopago.com.ar/ayuda/30181"
click at [112, 161] on textarea at bounding box center [185, 136] width 241 height 64
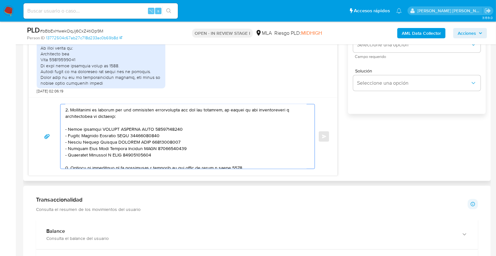
scroll to position [130, 0]
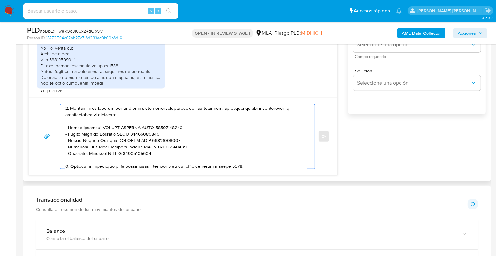
drag, startPoint x: 155, startPoint y: 159, endPoint x: 60, endPoint y: 153, distance: 95.1
click at [60, 153] on div at bounding box center [185, 136] width 251 height 64
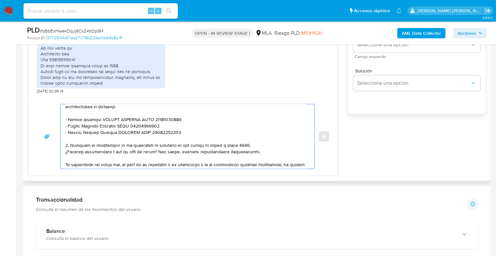
scroll to position [140, 0]
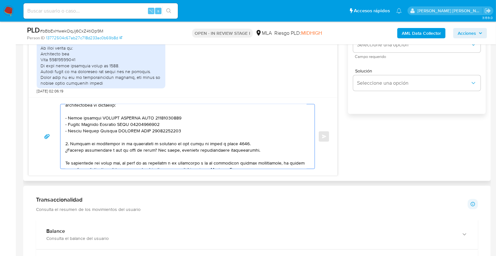
drag, startPoint x: 258, startPoint y: 155, endPoint x: 64, endPoint y: 147, distance: 193.5
click at [64, 147] on div at bounding box center [185, 136] width 251 height 64
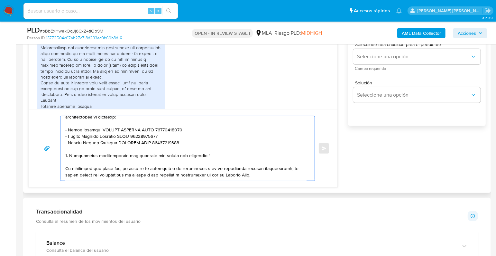
scroll to position [926, 0]
click at [73, 161] on textarea at bounding box center [185, 148] width 241 height 64
drag, startPoint x: 70, startPoint y: 161, endPoint x: 101, endPoint y: 151, distance: 33.2
click at [70, 161] on textarea at bounding box center [185, 148] width 241 height 64
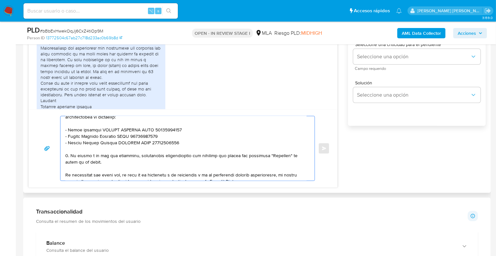
click at [195, 161] on textarea at bounding box center [185, 148] width 241 height 64
click at [218, 160] on textarea at bounding box center [185, 148] width 241 height 64
drag, startPoint x: 252, startPoint y: 161, endPoint x: 283, endPoint y: 161, distance: 30.9
click at [283, 161] on textarea at bounding box center [185, 148] width 241 height 64
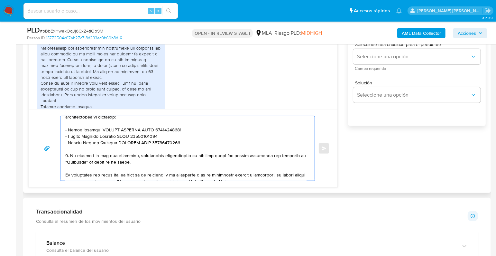
click at [143, 165] on textarea at bounding box center [185, 148] width 241 height 64
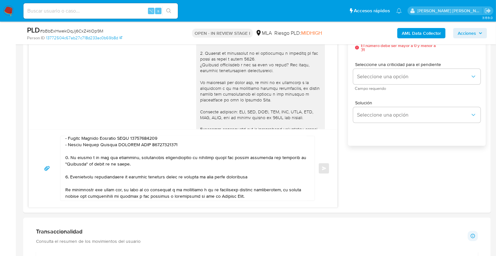
scroll to position [639, 0]
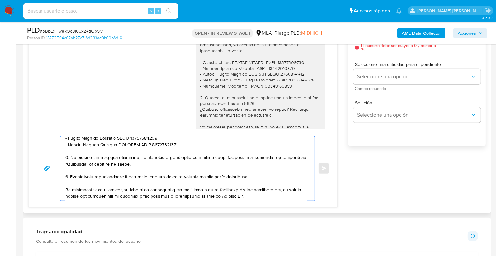
paste textarea "30-71685902-5 | CUACKSTYLE SAS"
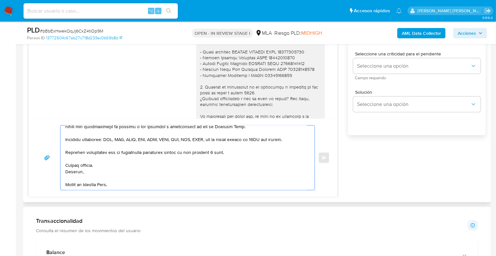
scroll to position [400, 0]
click at [235, 149] on textarea at bounding box center [185, 156] width 241 height 64
click at [218, 151] on textarea at bounding box center [185, 156] width 241 height 64
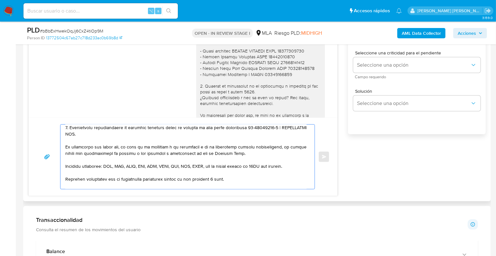
scroll to position [229, 0]
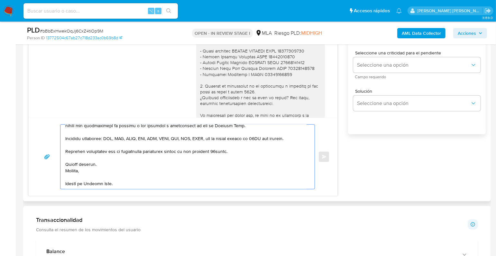
click at [193, 150] on textarea at bounding box center [185, 156] width 241 height 64
click at [212, 149] on textarea at bounding box center [185, 156] width 241 height 64
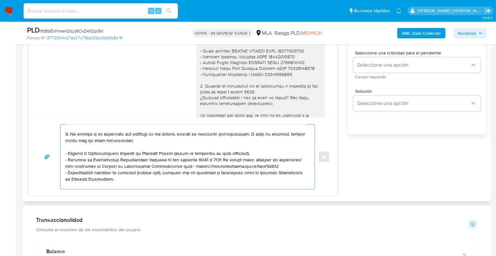
scroll to position [61, 0]
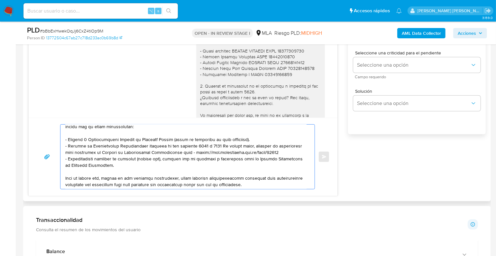
click at [68, 126] on textarea at bounding box center [185, 156] width 241 height 64
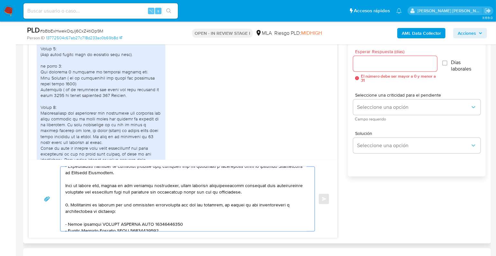
scroll to position [248, 0]
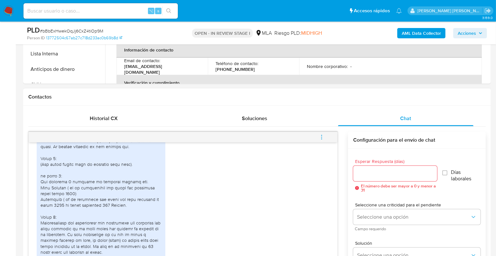
type textarea "Hola, Muchas gracias por tu respuesta, sin embargo, no hemos recibido documenta…"
click at [161, 128] on div "18/08/2025 17:31:59 Hola, Esperamos que te encuentres muy bien. Te consultamos …" at bounding box center [256, 236] width 457 height 221
click at [122, 121] on div "Historial CX" at bounding box center [103, 118] width 135 height 15
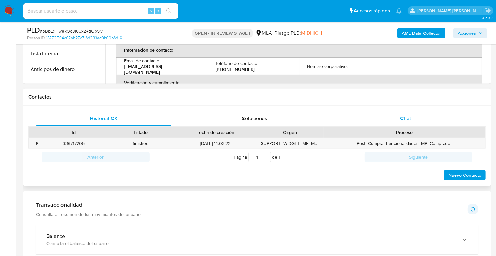
click at [422, 119] on div "Chat" at bounding box center [405, 118] width 135 height 15
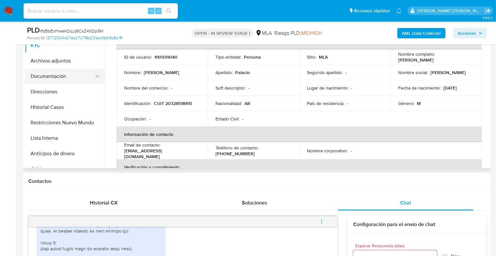
click at [56, 76] on button "Documentación" at bounding box center [62, 76] width 75 height 15
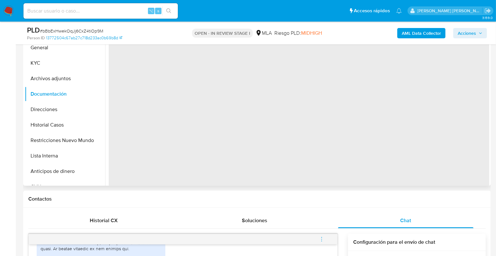
scroll to position [111, 0]
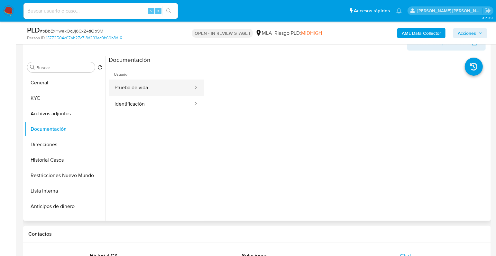
click at [133, 84] on button "Prueba de vida" at bounding box center [151, 87] width 85 height 16
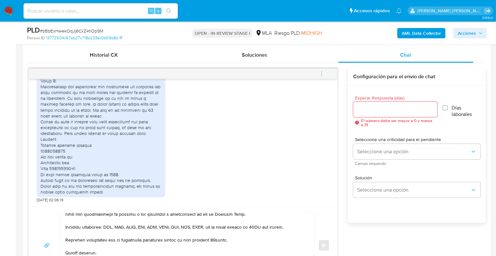
scroll to position [307, 0]
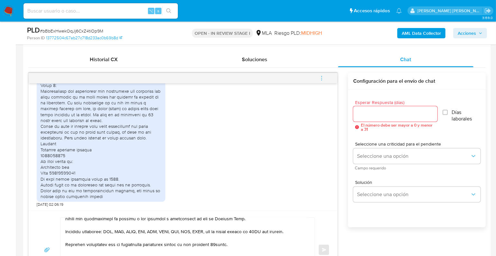
click at [372, 118] on div at bounding box center [395, 113] width 84 height 15
click at [371, 115] on input "Esperar Respuesta (días)" at bounding box center [395, 114] width 84 height 8
type input "1"
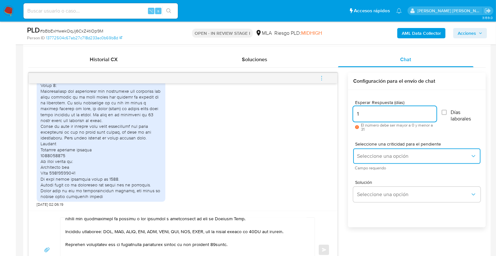
click at [376, 154] on span "Seleccione una opción" at bounding box center [413, 156] width 113 height 6
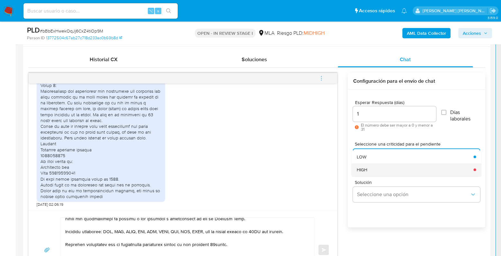
click at [390, 166] on div "HIGH" at bounding box center [413, 169] width 113 height 13
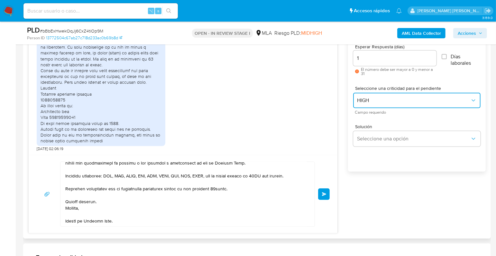
scroll to position [364, 0]
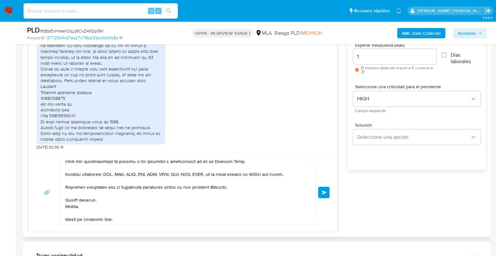
click at [323, 193] on span "Enviar" at bounding box center [324, 192] width 5 height 4
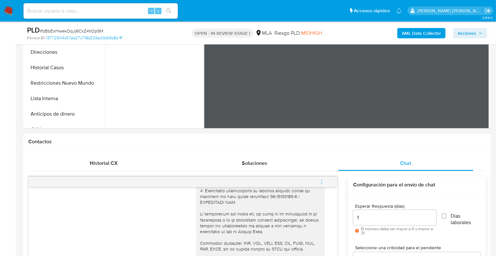
scroll to position [203, 0]
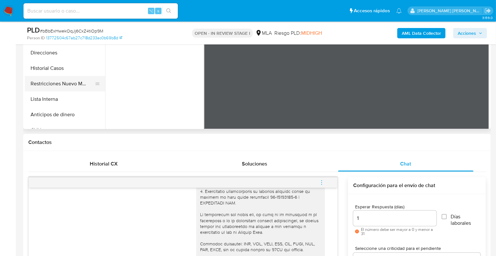
click at [70, 87] on button "Restricciones Nuevo Mundo" at bounding box center [62, 83] width 75 height 15
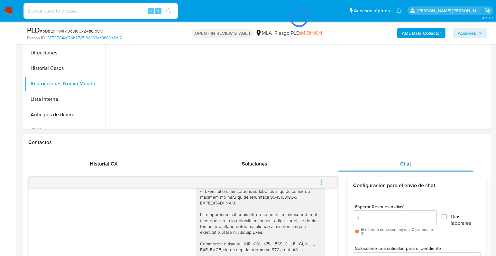
scroll to position [83, 0]
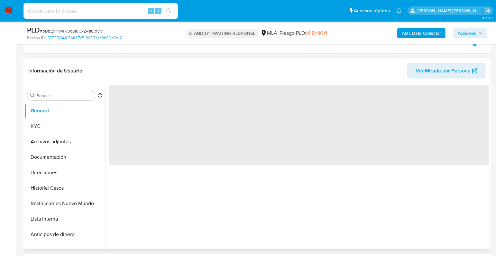
scroll to position [110, 0]
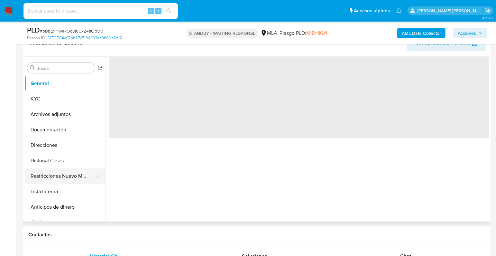
click at [68, 180] on button "Restricciones Nuevo Mundo" at bounding box center [62, 175] width 75 height 15
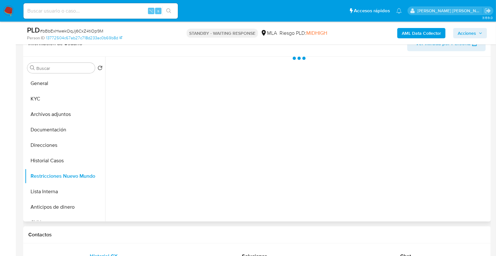
select select "10"
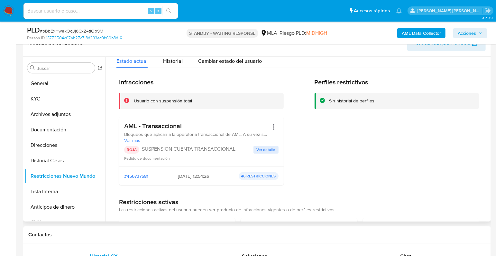
scroll to position [41, 0]
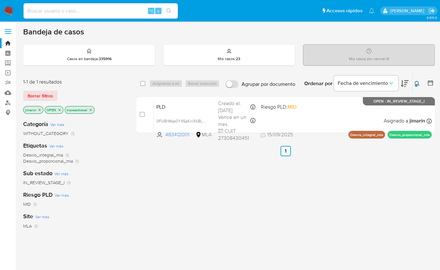
click at [7, 14] on img at bounding box center [8, 10] width 11 height 11
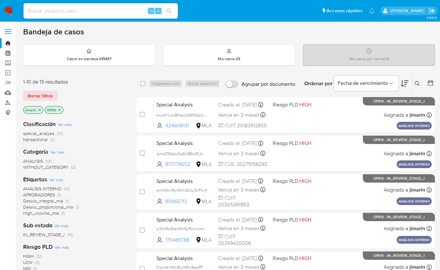
click at [10, 11] on img at bounding box center [8, 10] width 11 height 11
click at [10, 13] on img at bounding box center [8, 10] width 11 height 11
click at [60, 110] on icon "close-filter" at bounding box center [60, 110] width 4 height 4
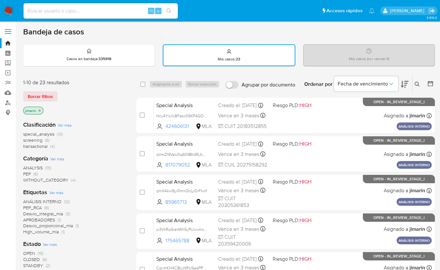
click at [46, 146] on span "transactional" at bounding box center [35, 146] width 24 height 6
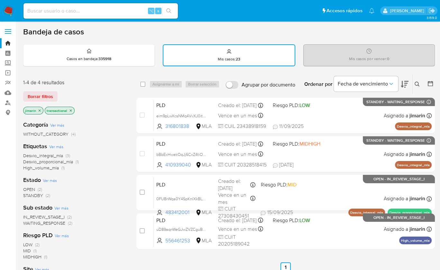
click at [10, 13] on img at bounding box center [8, 10] width 11 height 11
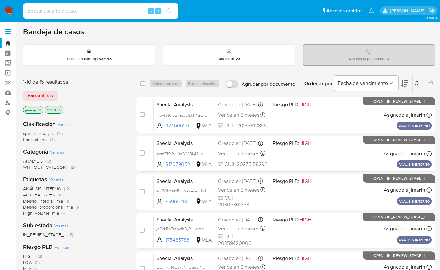
click at [60, 108] on icon "close-filter" at bounding box center [60, 110] width 4 height 4
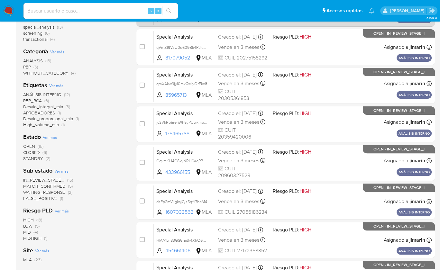
scroll to position [107, 0]
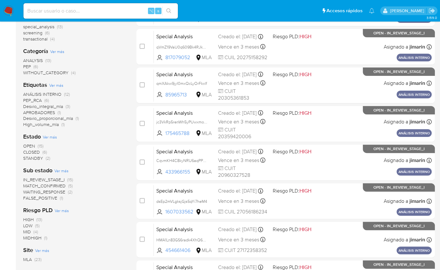
click at [32, 39] on span "transactional" at bounding box center [35, 39] width 24 height 6
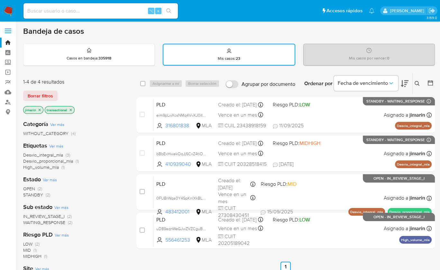
scroll to position [0, 0]
click at [115, 150] on div "Etiquetas Ver más Desvio_integral_mla (3) Desvio_proporcional_mla (1) High_volu…" at bounding box center [74, 156] width 103 height 29
